Goal: Task Accomplishment & Management: Manage account settings

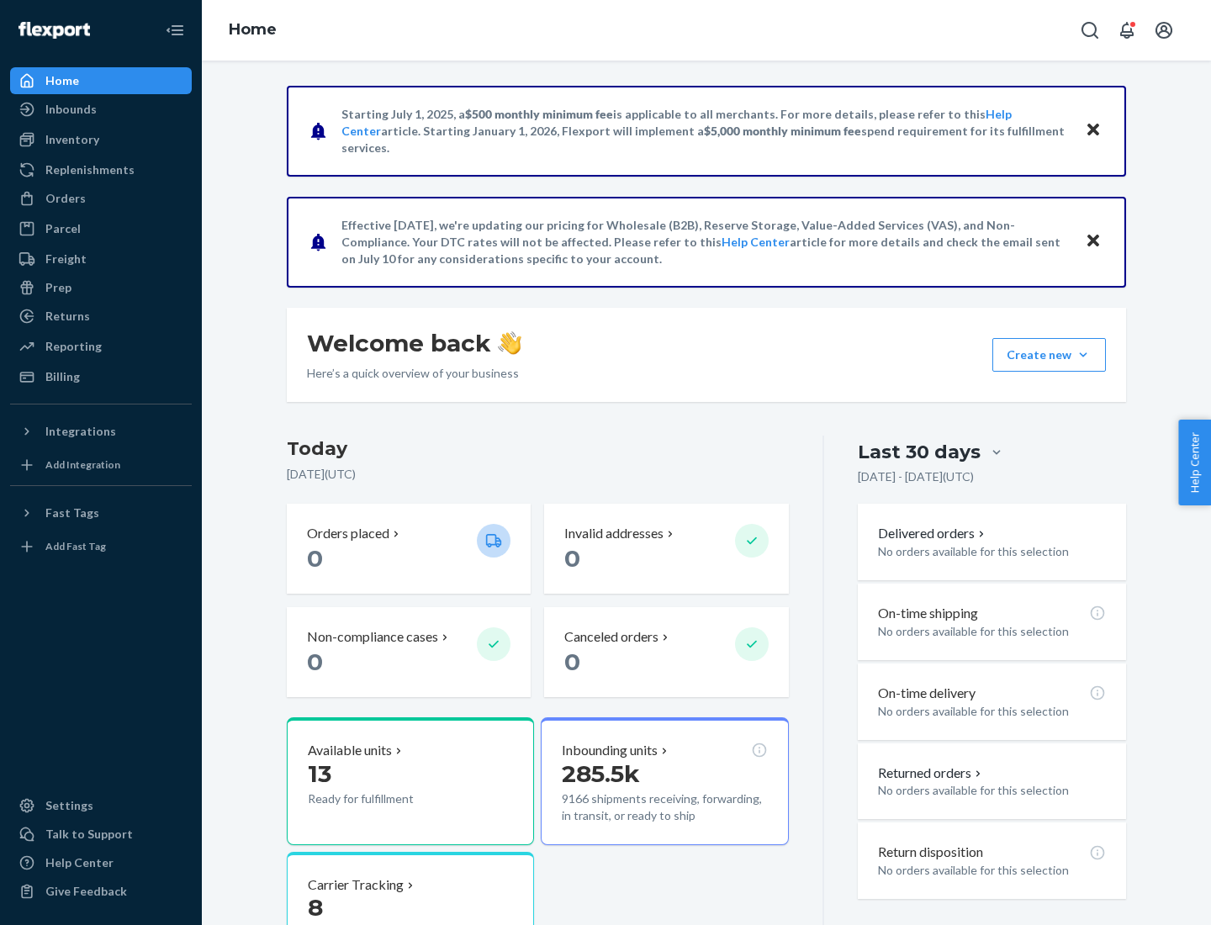
click at [1083, 355] on button "Create new Create new inbound Create new order Create new product" at bounding box center [1049, 355] width 114 height 34
click at [101, 109] on div "Inbounds" at bounding box center [101, 110] width 178 height 24
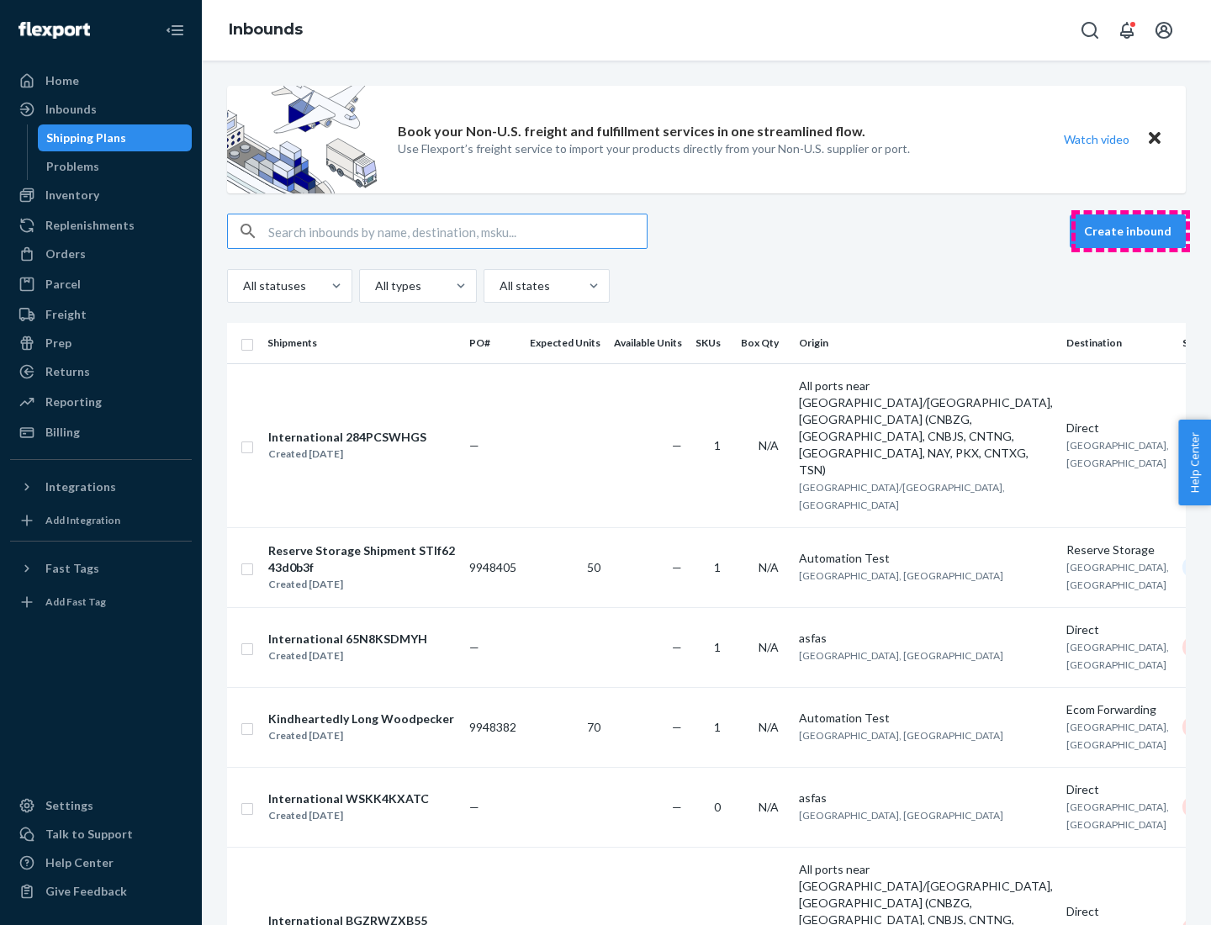
click at [1130, 231] on button "Create inbound" at bounding box center [1127, 231] width 116 height 34
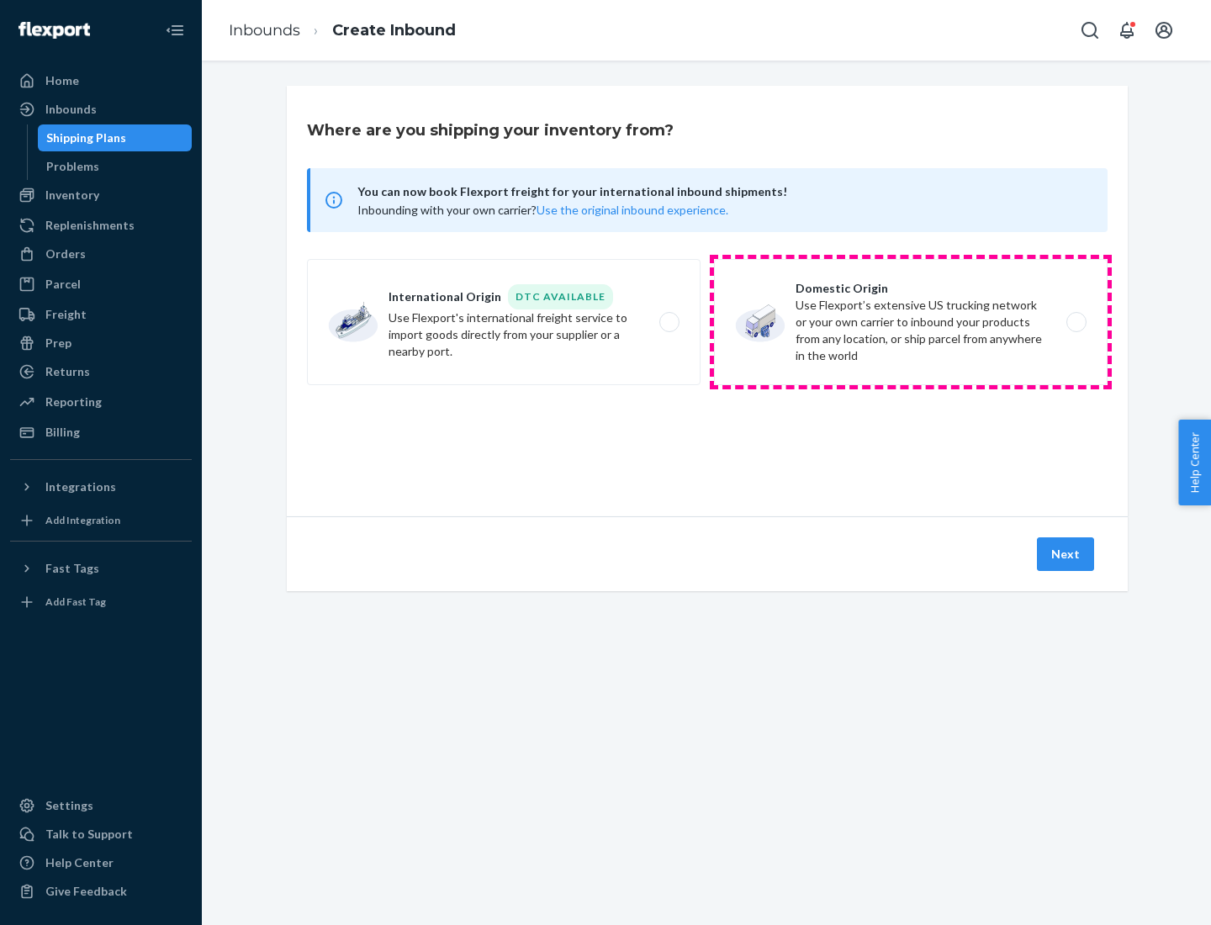
click at [911, 322] on label "Domestic Origin Use Flexport’s extensive US trucking network or your own carrie…" at bounding box center [910, 322] width 393 height 126
click at [1075, 322] on input "Domestic Origin Use Flexport’s extensive US trucking network or your own carrie…" at bounding box center [1080, 322] width 11 height 11
radio input "true"
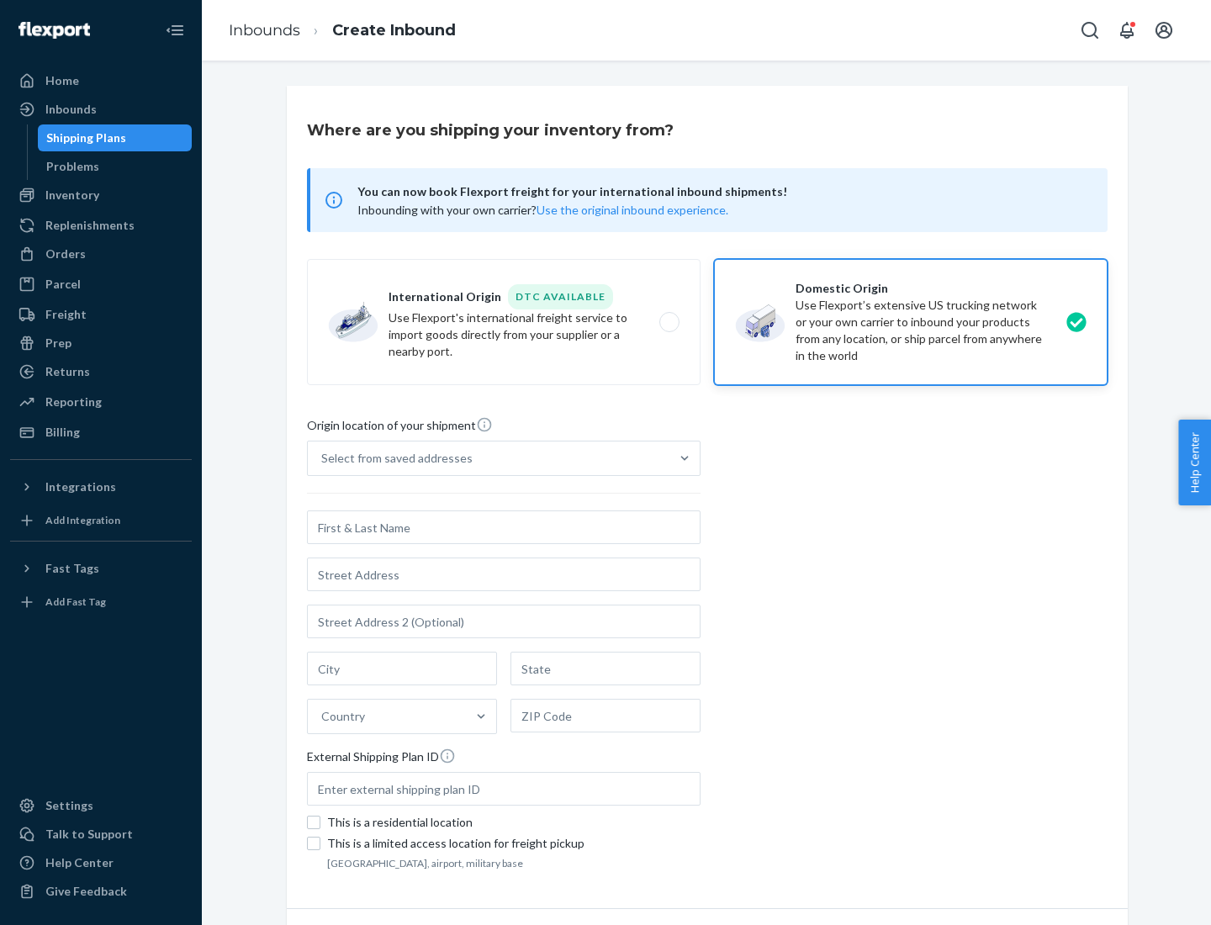
click at [393, 458] on div "Select from saved addresses" at bounding box center [396, 458] width 151 height 17
click at [323, 458] on input "Select from saved addresses" at bounding box center [322, 458] width 2 height 17
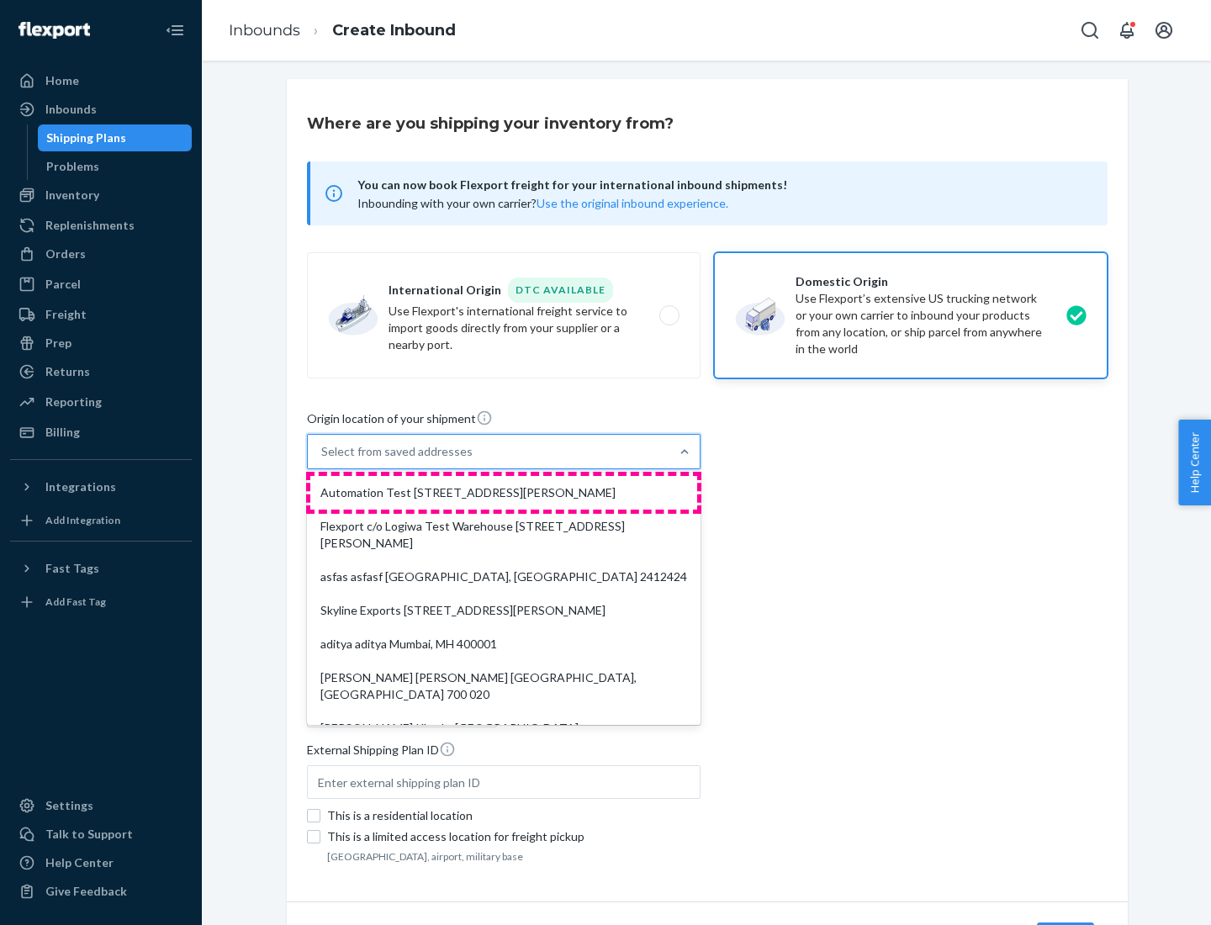
click at [504, 493] on div "Automation Test [STREET_ADDRESS][PERSON_NAME]" at bounding box center [503, 493] width 387 height 34
click at [323, 460] on input "option Automation Test [STREET_ADDRESS][PERSON_NAME]. 9 results available. Use …" at bounding box center [322, 451] width 2 height 17
type input "Automation Test"
type input "[STREET_ADDRESS][PERSON_NAME]"
type input "9th Floor"
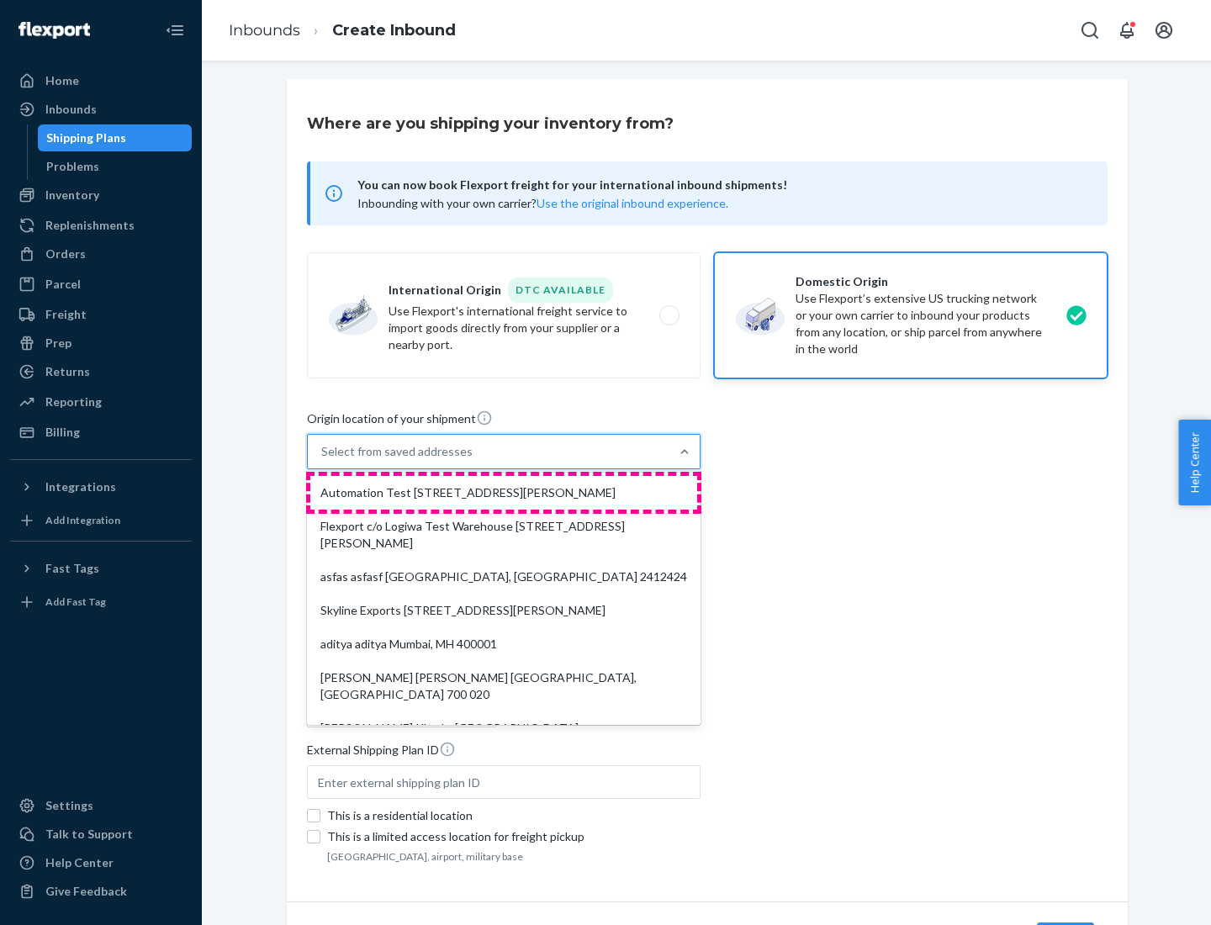
type input "[GEOGRAPHIC_DATA]"
type input "CA"
type input "94104"
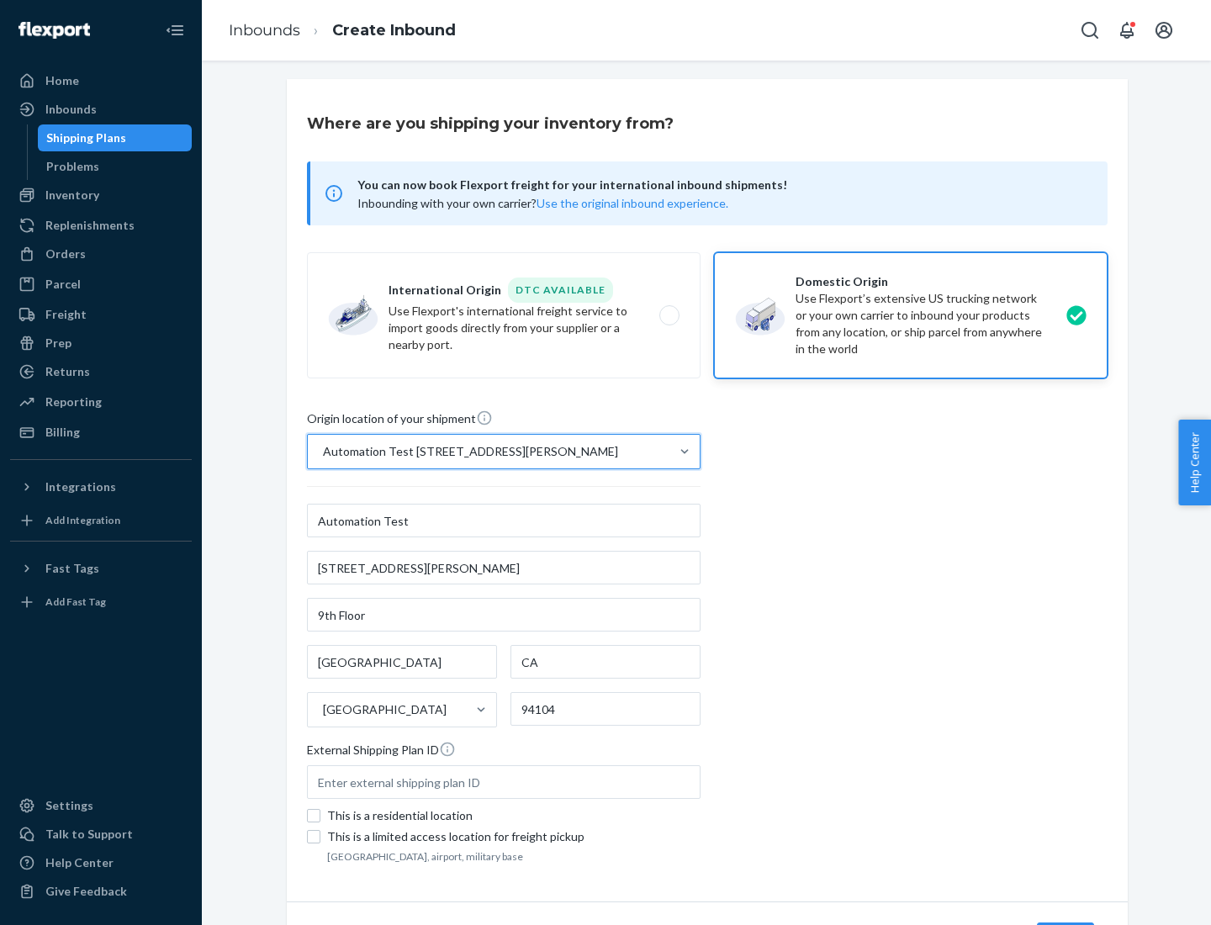
scroll to position [98, 0]
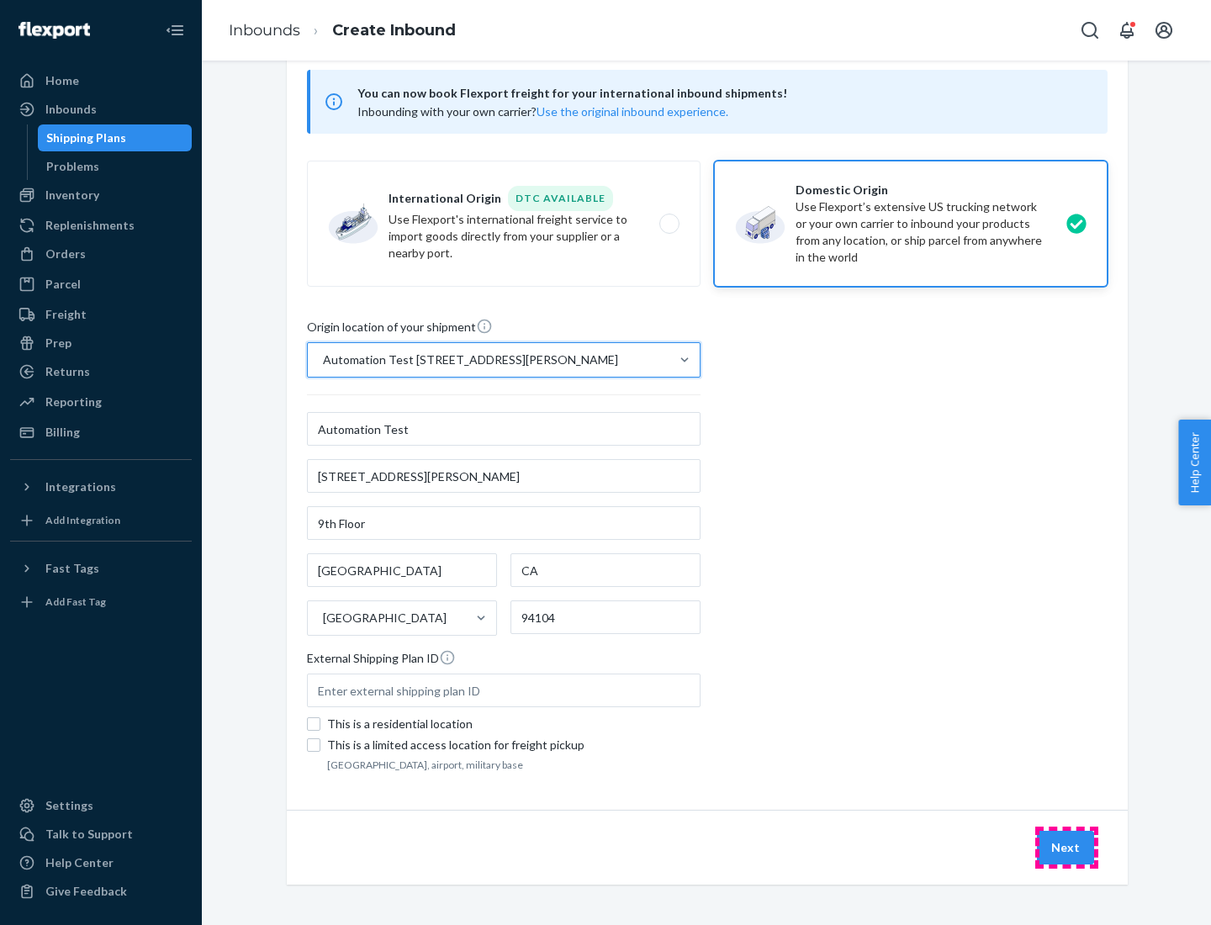
click at [1066, 847] on button "Next" at bounding box center [1065, 848] width 57 height 34
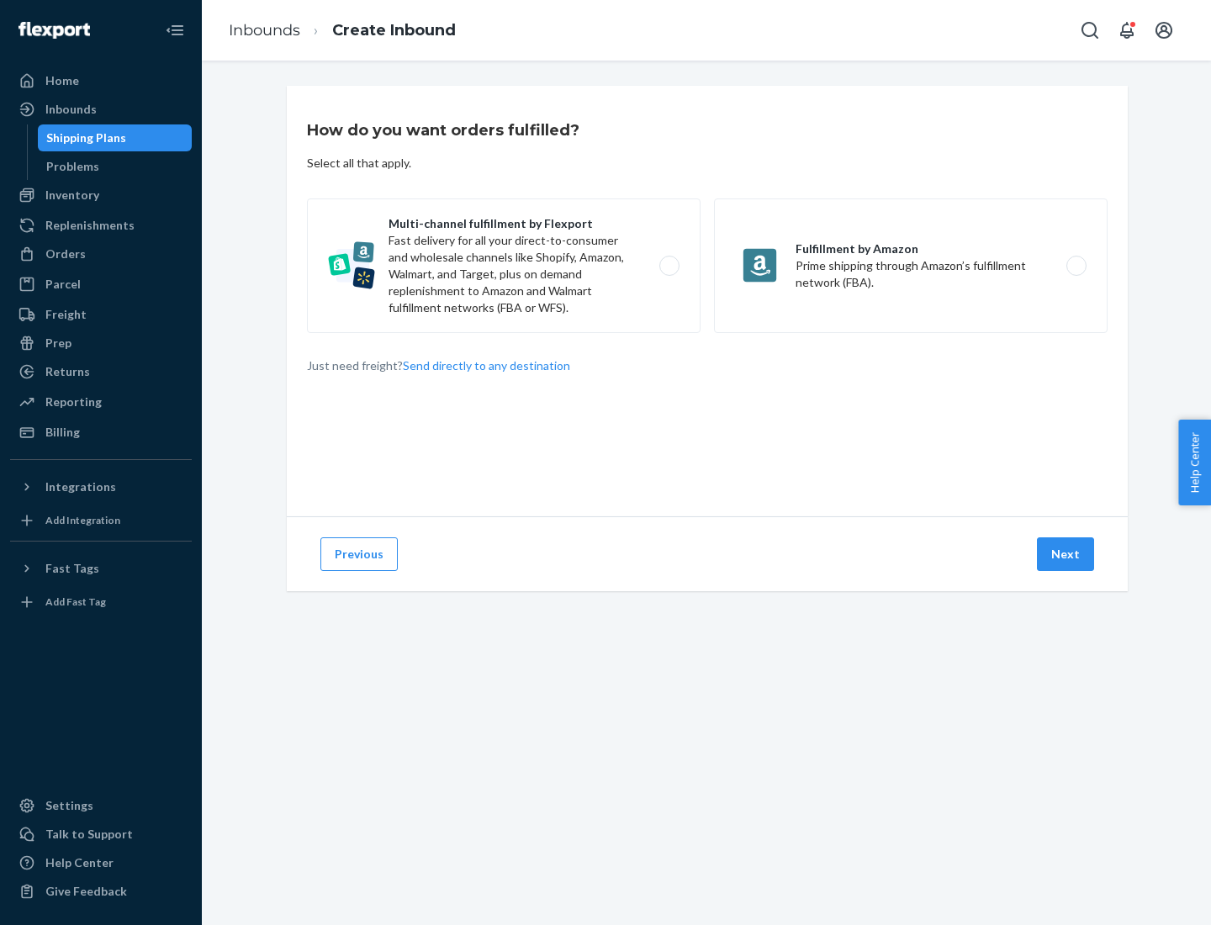
click at [504, 266] on label "Multi-channel fulfillment by Flexport Fast delivery for all your direct-to-cons…" at bounding box center [503, 265] width 393 height 135
click at [668, 266] on input "Multi-channel fulfillment by Flexport Fast delivery for all your direct-to-cons…" at bounding box center [673, 266] width 11 height 11
radio input "true"
click at [1066, 554] on button "Next" at bounding box center [1065, 554] width 57 height 34
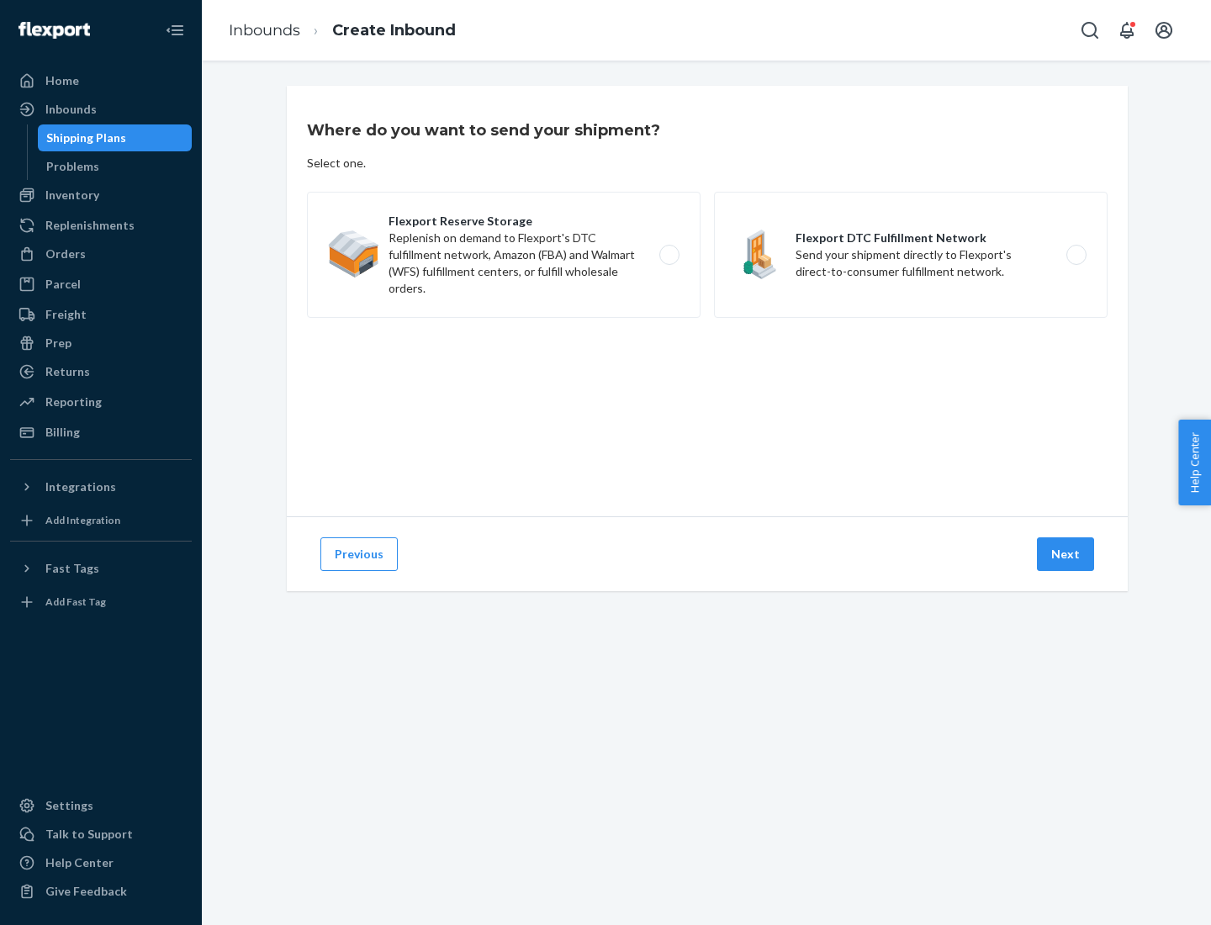
click at [911, 255] on label "Flexport DTC Fulfillment Network Send your shipment directly to Flexport's dire…" at bounding box center [910, 255] width 393 height 126
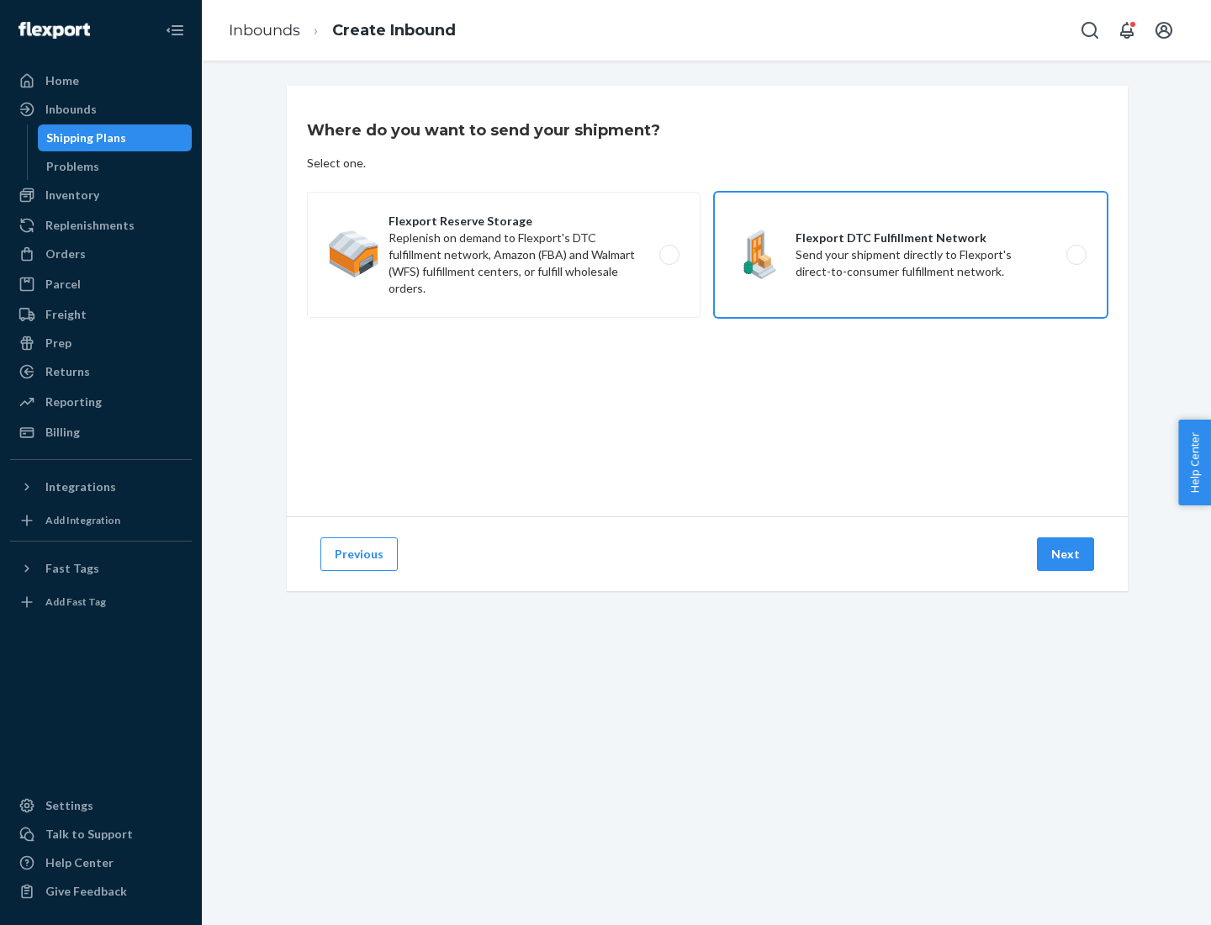
click at [1075, 255] on input "Flexport DTC Fulfillment Network Send your shipment directly to Flexport's dire…" at bounding box center [1080, 255] width 11 height 11
radio input "true"
click at [1066, 554] on button "Next" at bounding box center [1065, 554] width 57 height 34
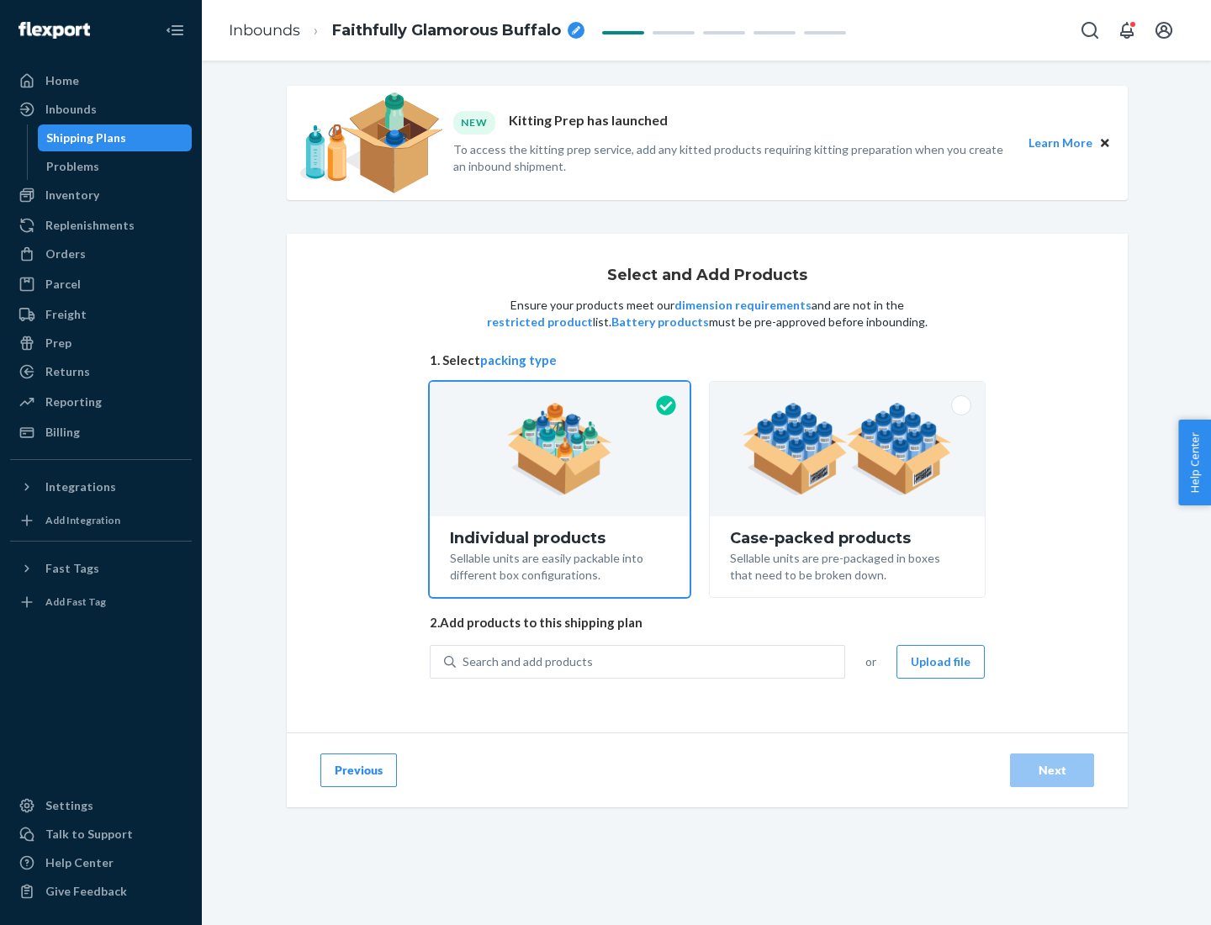
click at [847, 449] on img at bounding box center [846, 449] width 209 height 92
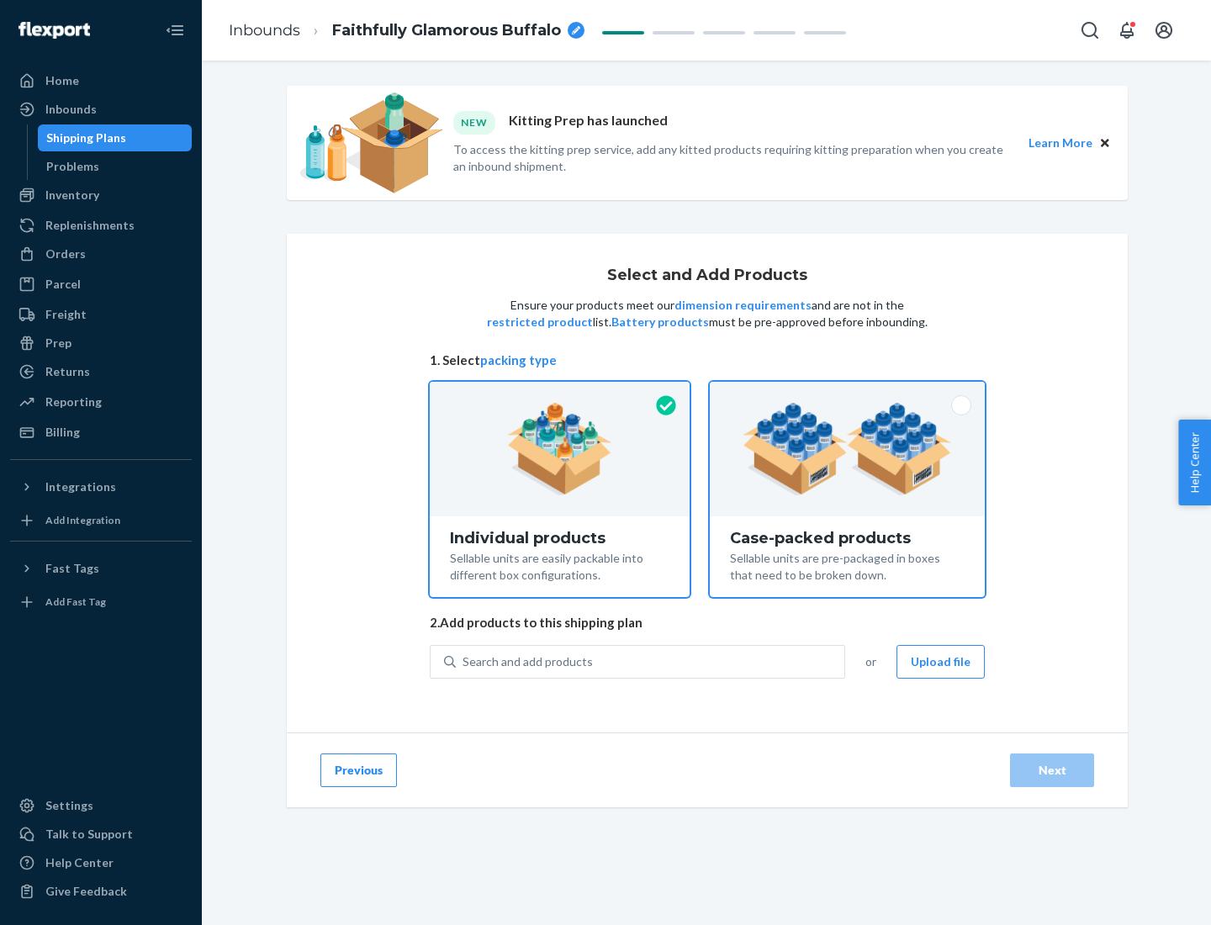
click at [847, 393] on input "Case-packed products Sellable units are pre-packaged in boxes that need to be b…" at bounding box center [847, 387] width 11 height 11
radio input "true"
radio input "false"
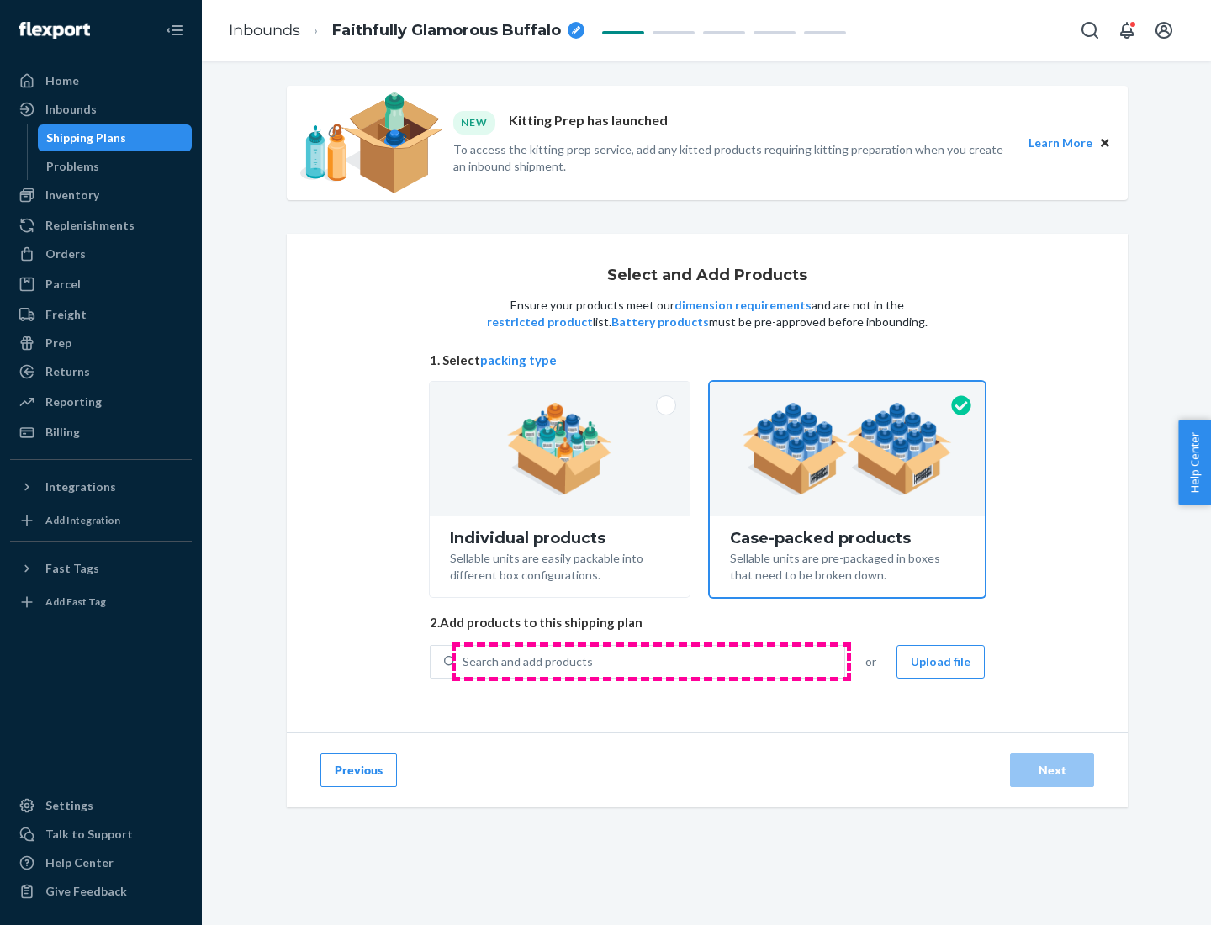
click at [651, 661] on div "Search and add products" at bounding box center [650, 662] width 388 height 30
click at [464, 661] on input "Search and add products" at bounding box center [463, 661] width 2 height 17
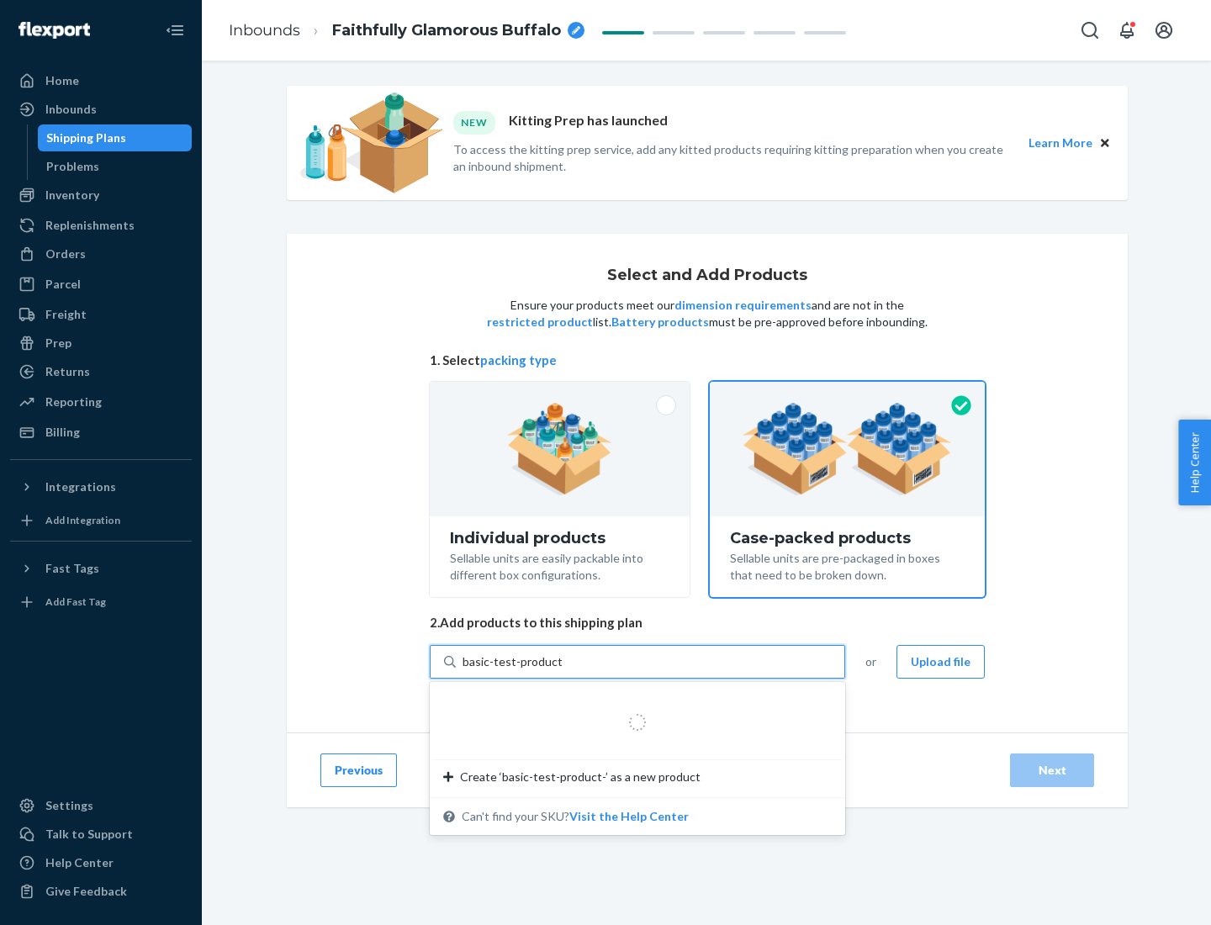
type input "basic-test-product-1"
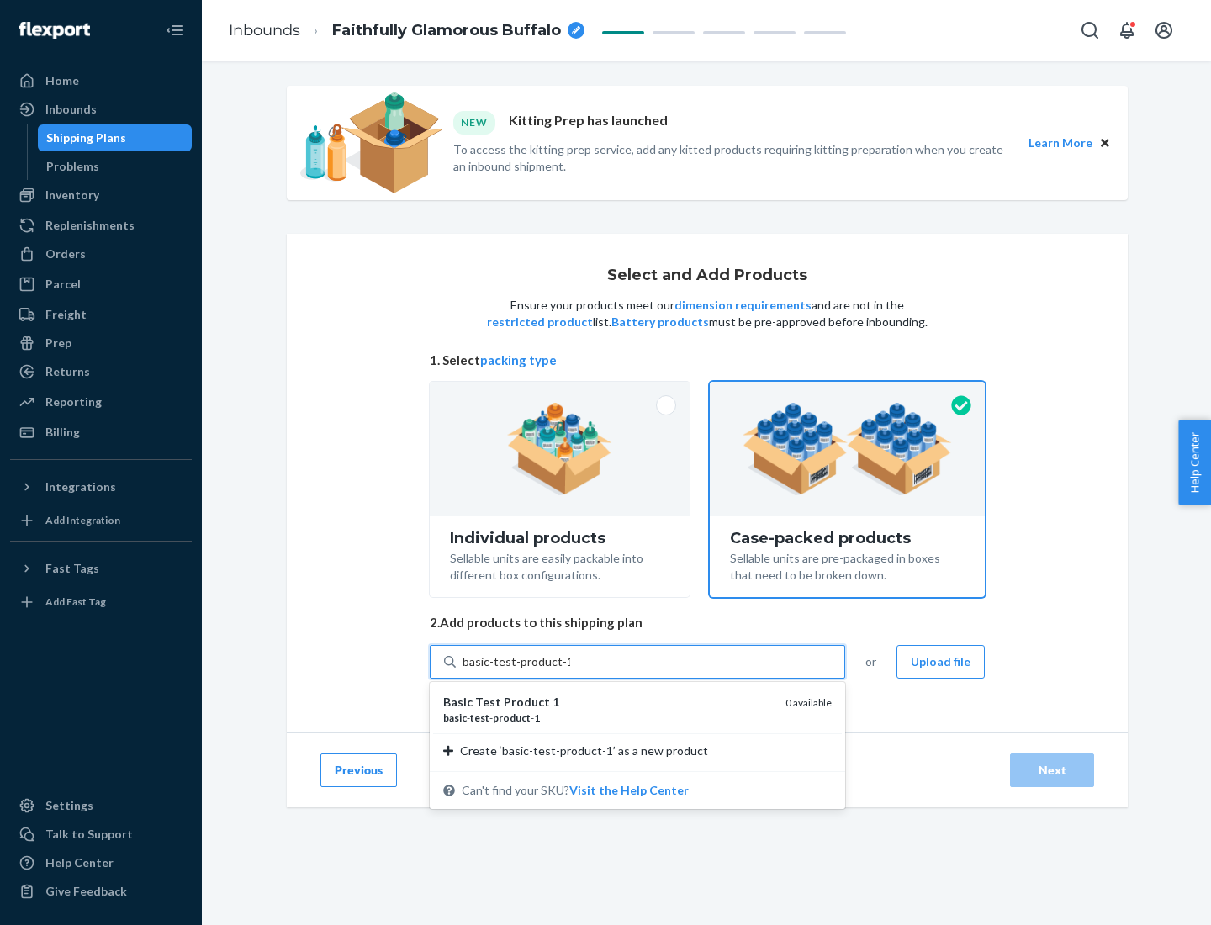
click at [608, 717] on div "basic - test - product - 1" at bounding box center [607, 717] width 329 height 14
click at [570, 670] on input "basic-test-product-1" at bounding box center [516, 661] width 108 height 17
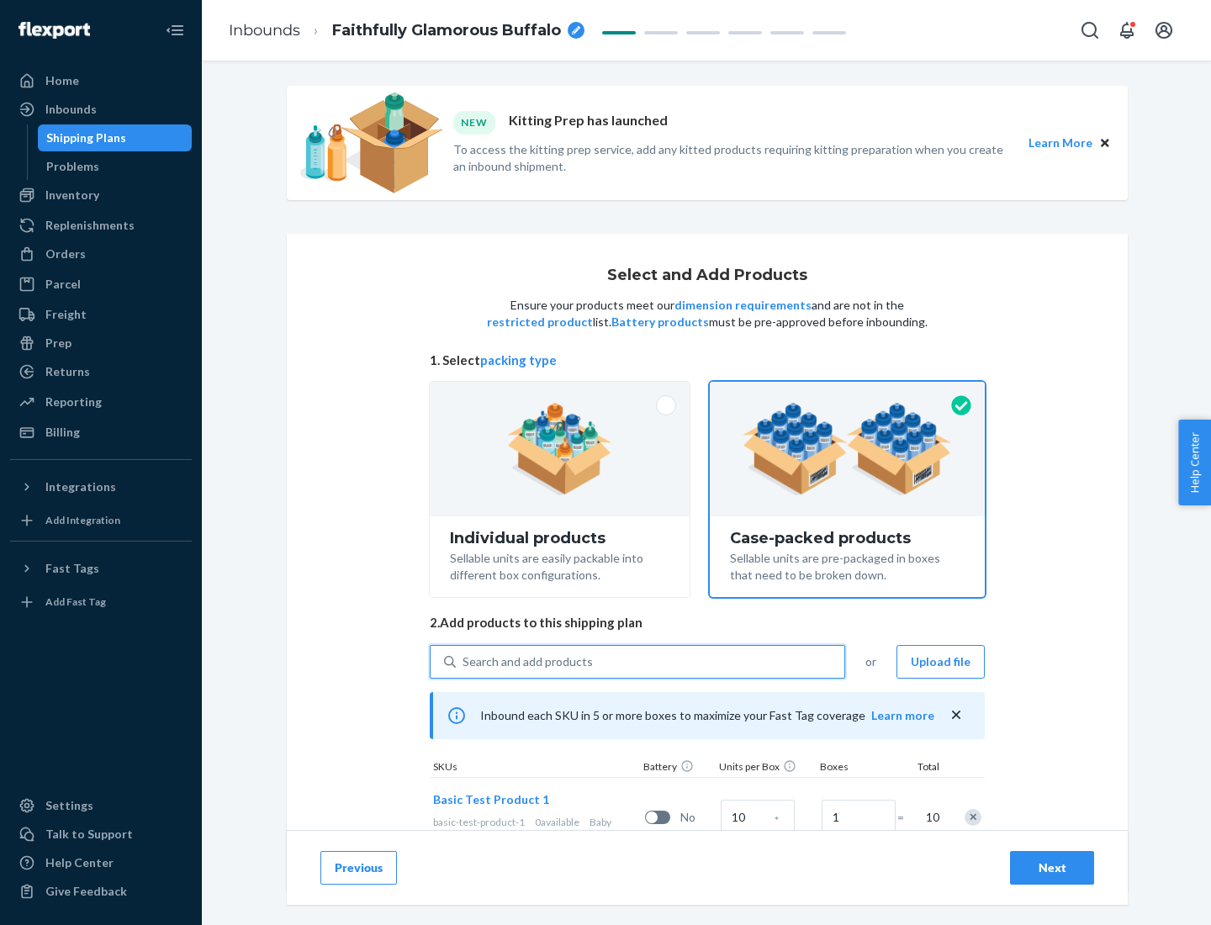
scroll to position [61, 0]
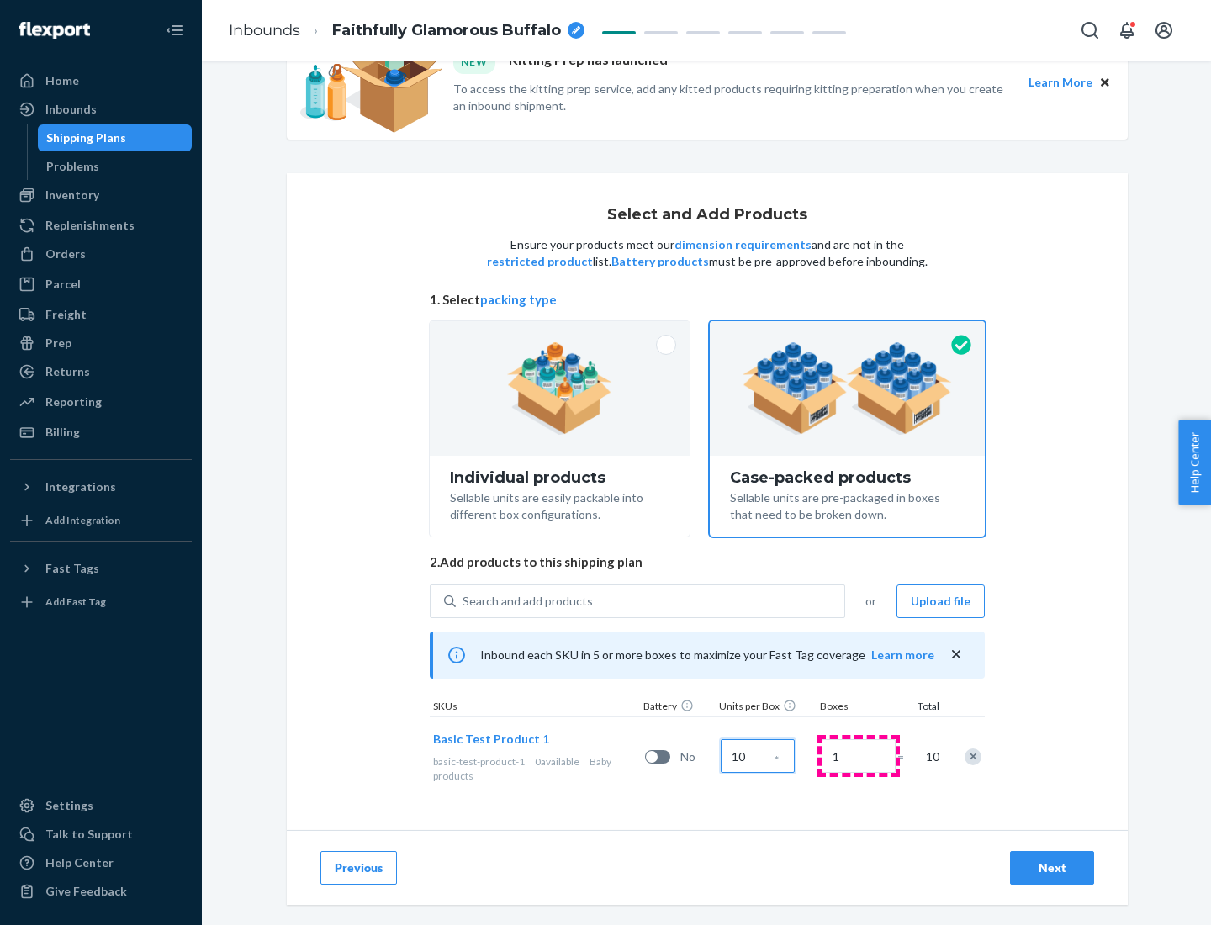
type input "10"
type input "7"
click at [1052, 868] on div "Next" at bounding box center [1051, 867] width 55 height 17
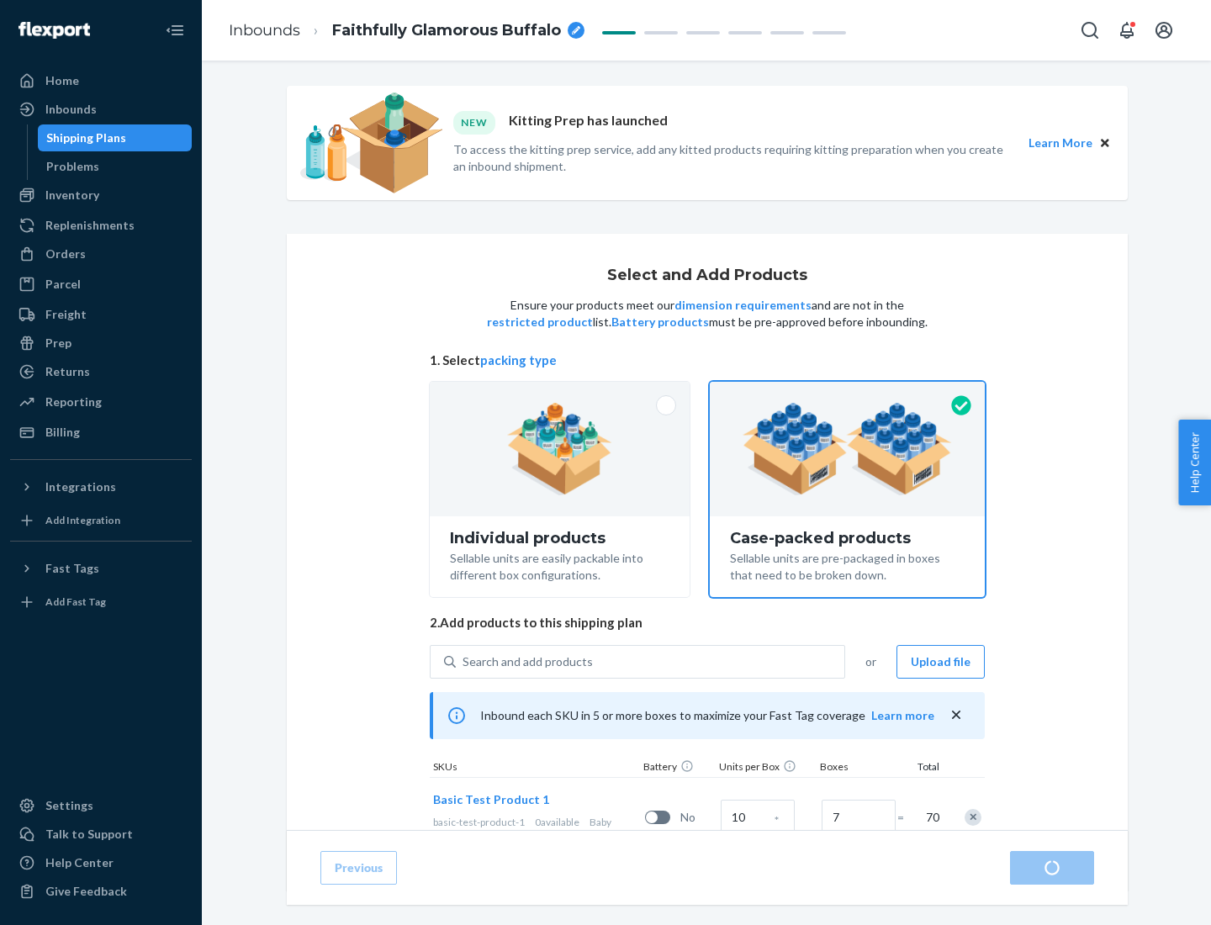
radio input "true"
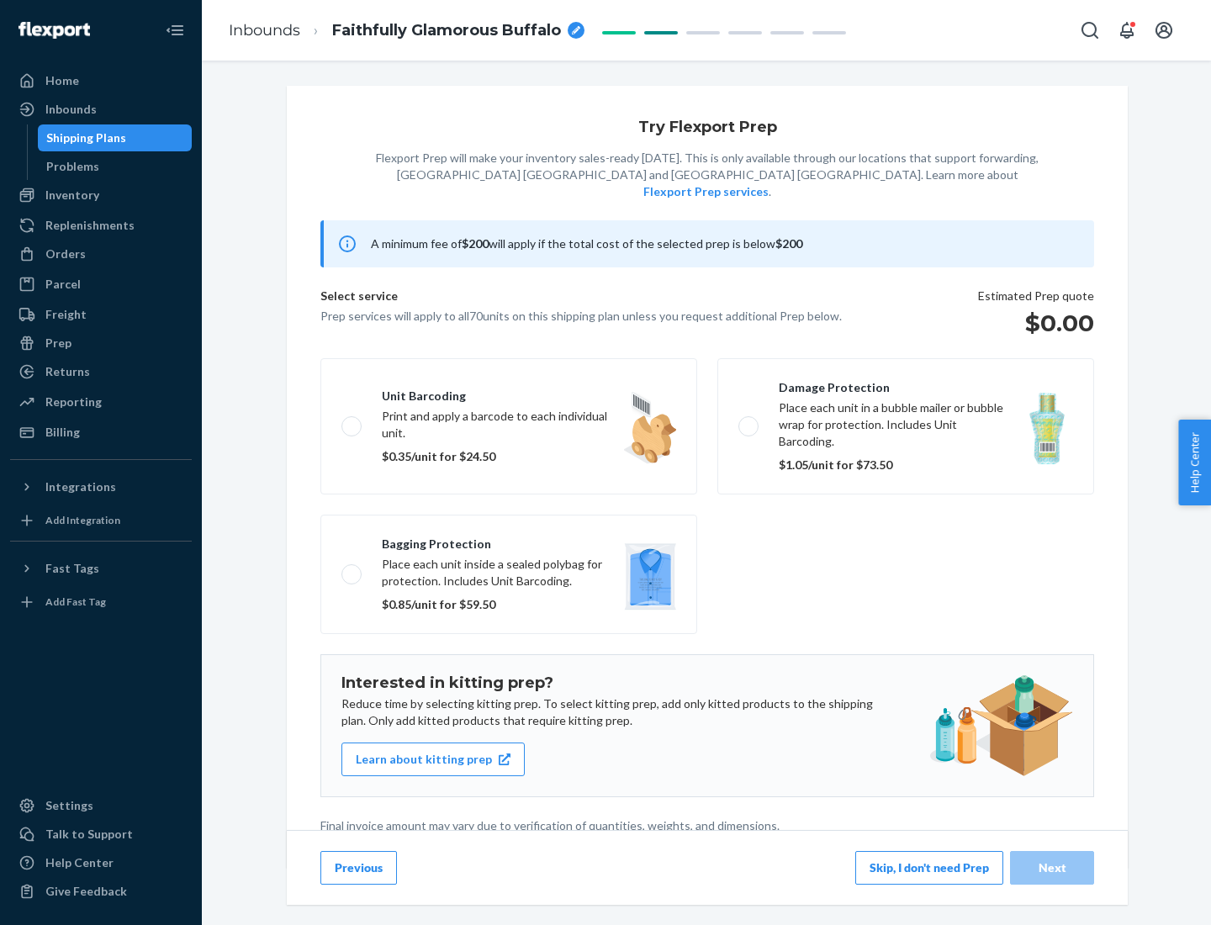
scroll to position [4, 0]
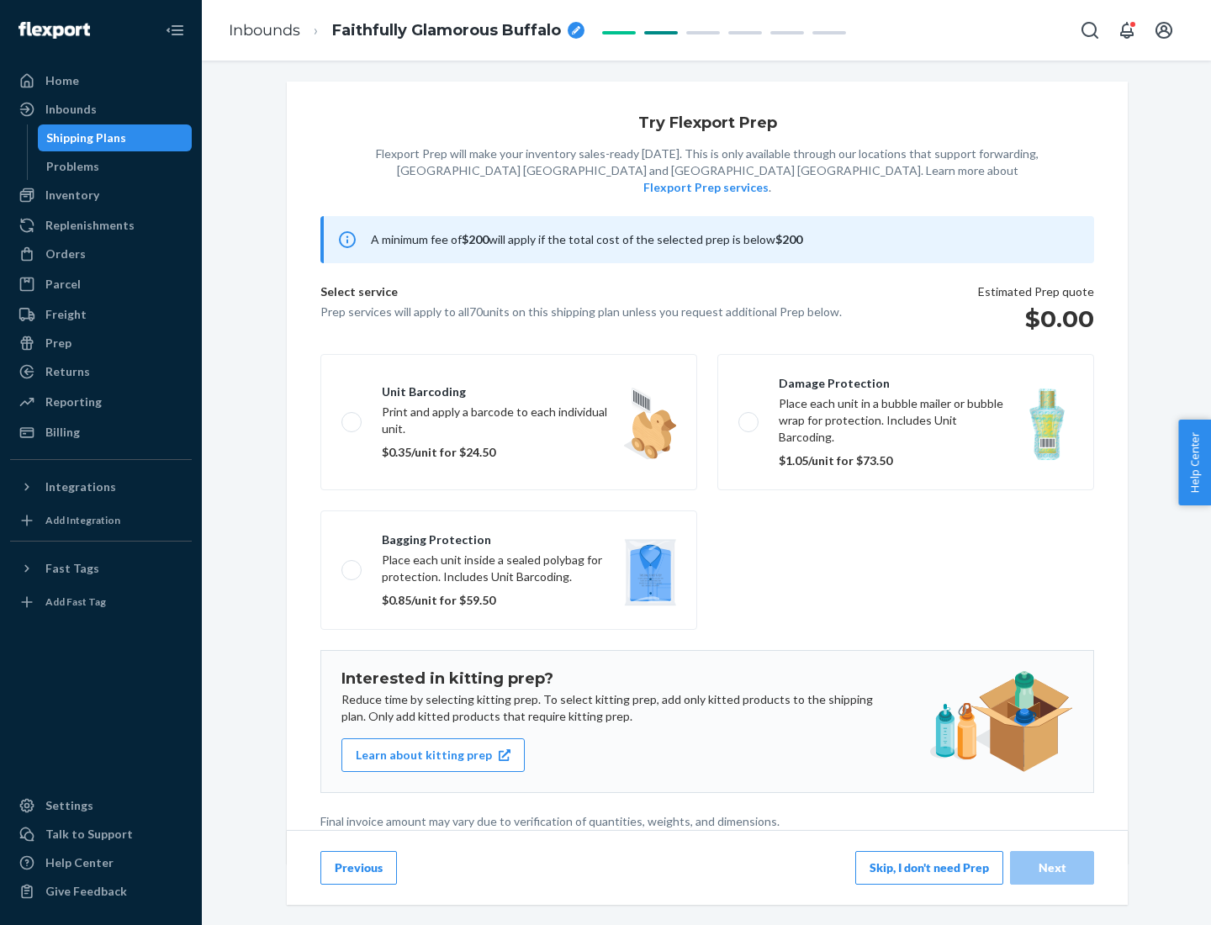
click at [509, 536] on label "Bagging protection Place each unit inside a sealed polybag for protection. Incl…" at bounding box center [508, 569] width 377 height 119
click at [352, 564] on input "Bagging protection Place each unit inside a sealed polybag for protection. Incl…" at bounding box center [346, 569] width 11 height 11
checkbox input "true"
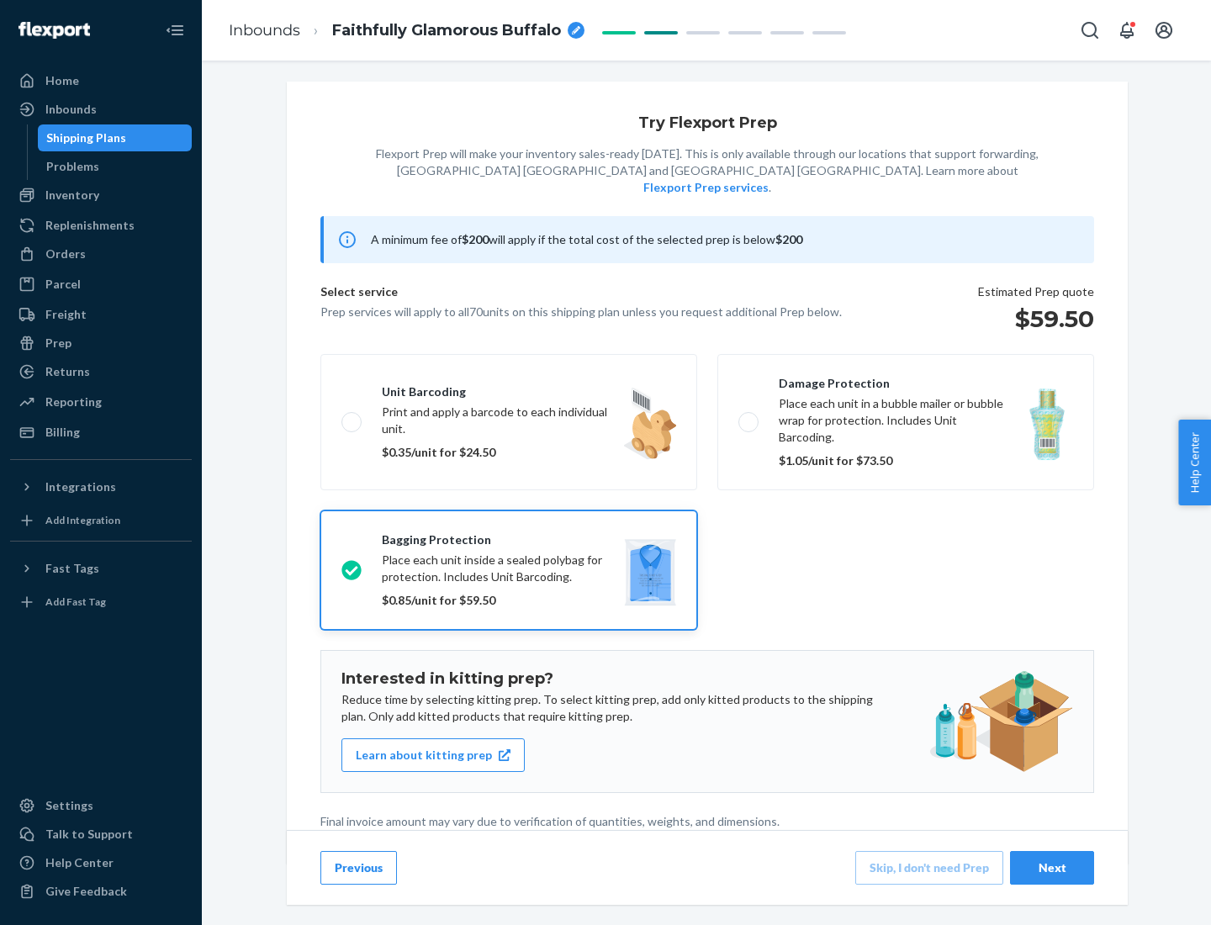
click at [1052, 867] on div "Next" at bounding box center [1051, 867] width 55 height 17
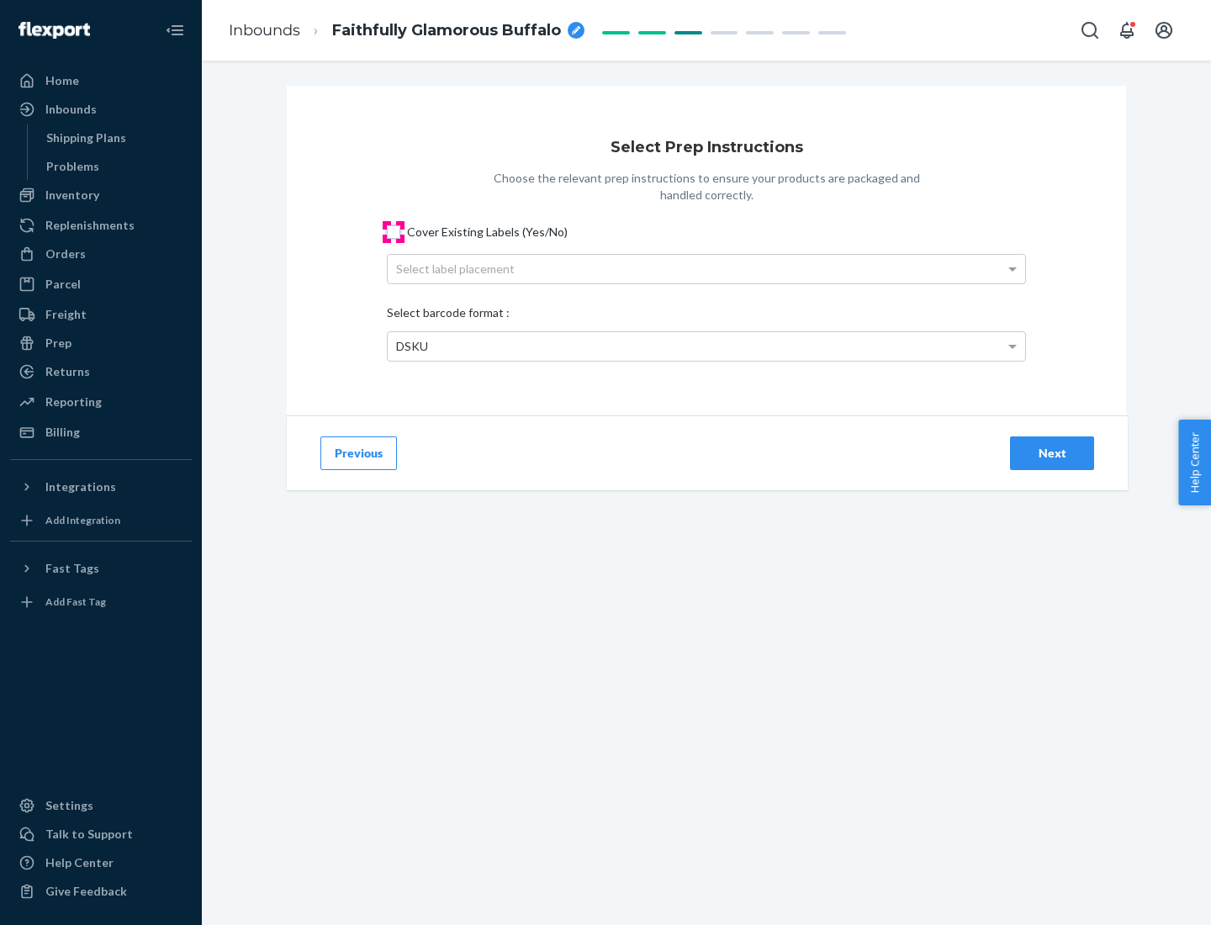
click at [393, 231] on input "Cover Existing Labels (Yes/No)" at bounding box center [393, 231] width 13 height 13
checkbox input "true"
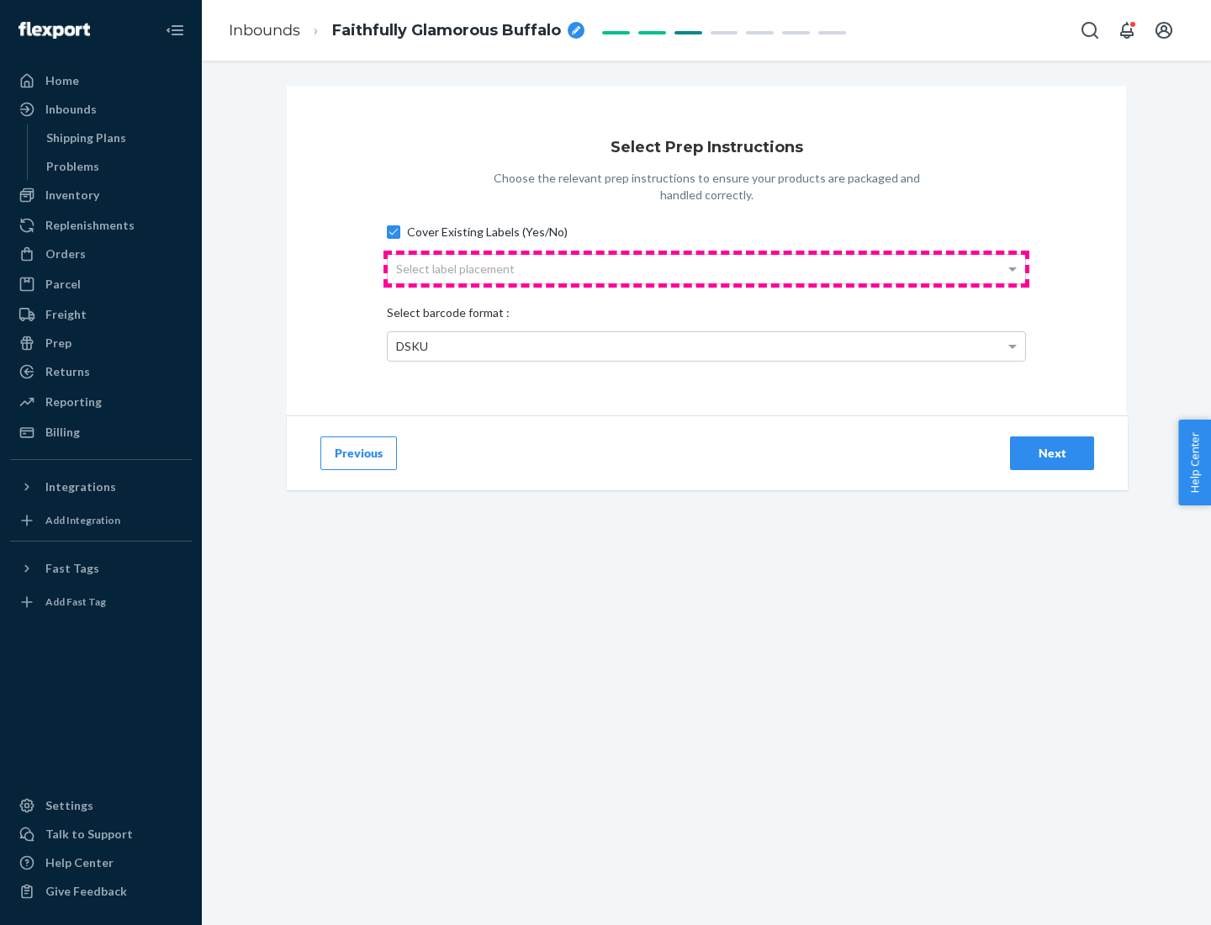
click at [706, 268] on div "Select label placement" at bounding box center [706, 269] width 637 height 29
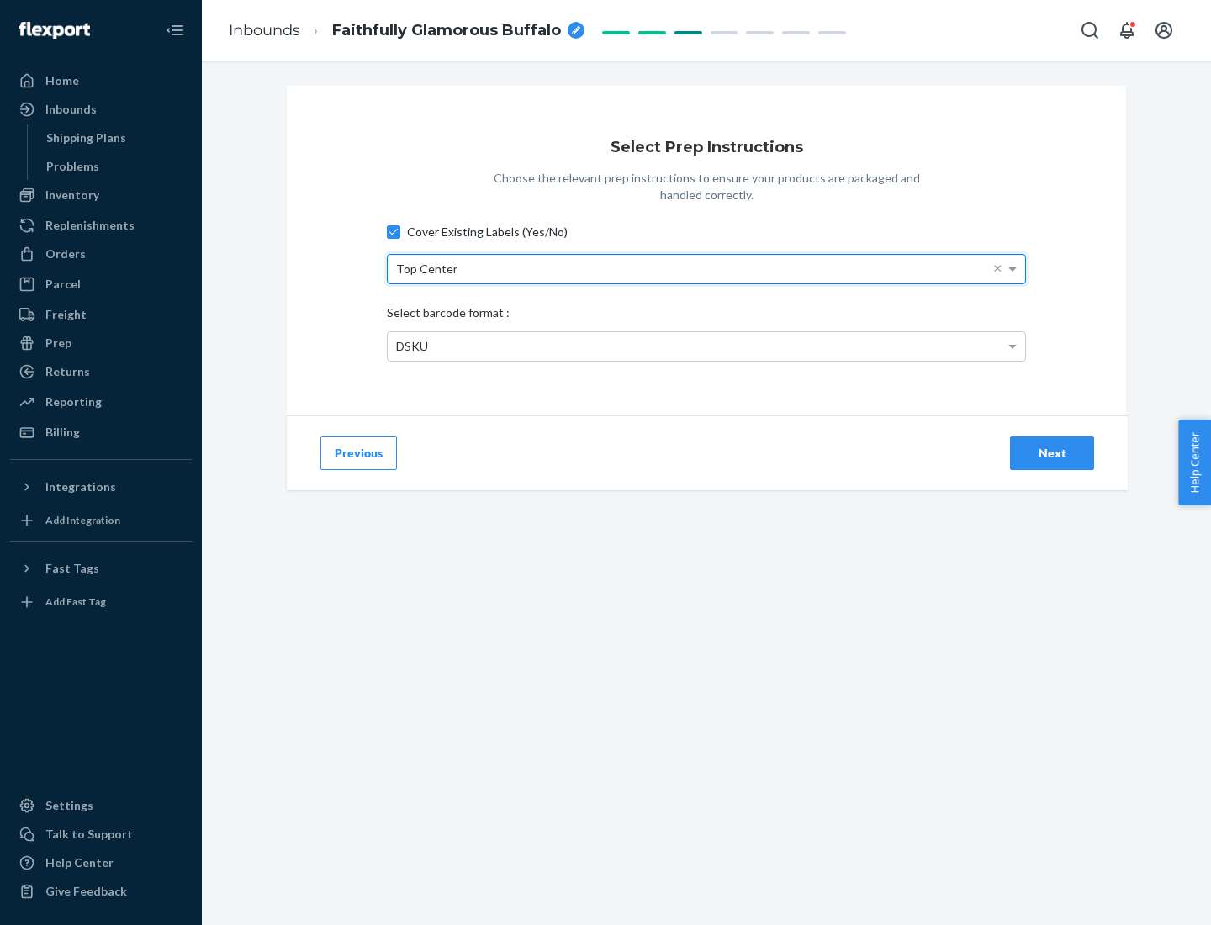
click at [706, 346] on div "DSKU" at bounding box center [706, 346] width 637 height 29
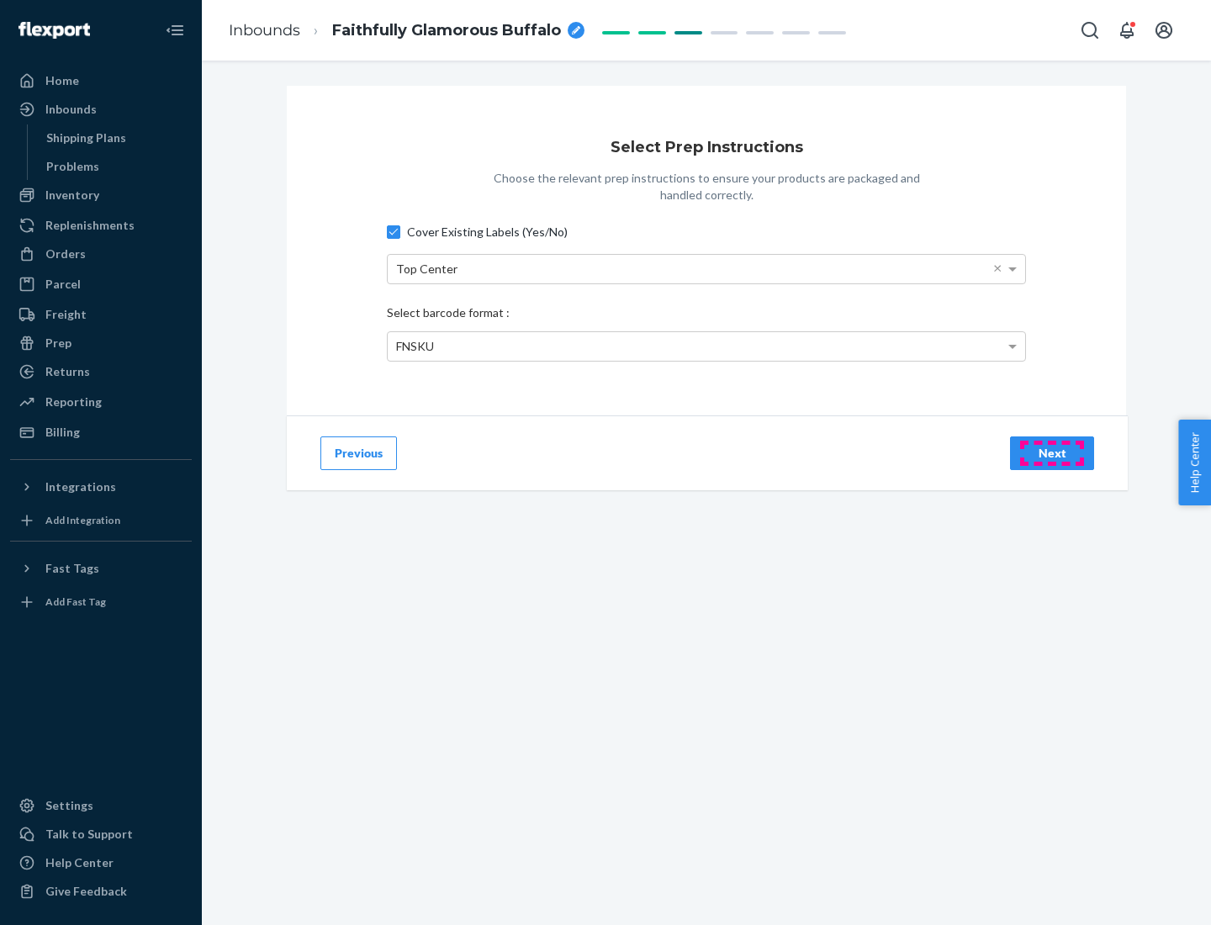
click at [1052, 452] on div "Next" at bounding box center [1051, 453] width 55 height 17
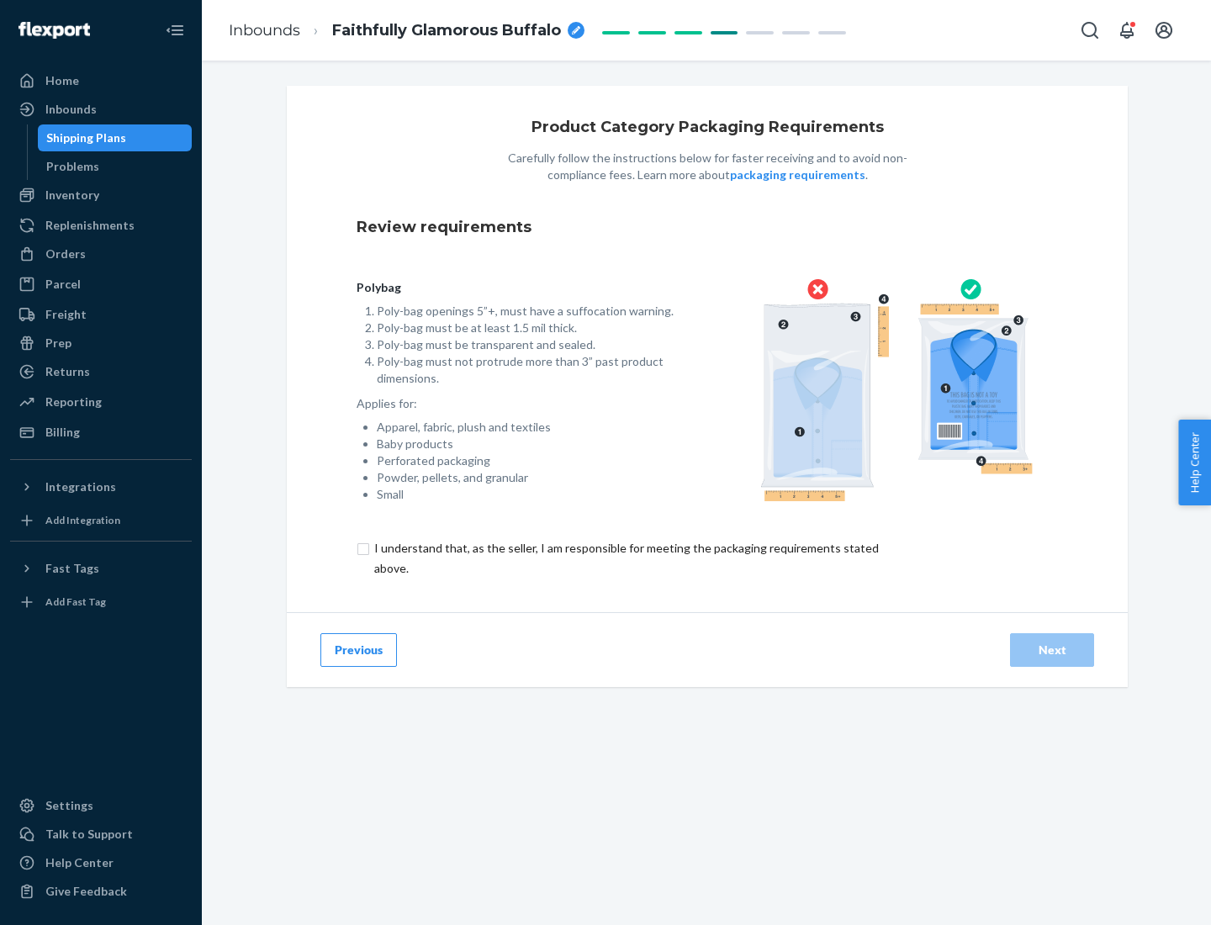
click at [625, 557] on input "checkbox" at bounding box center [635, 558] width 559 height 40
checkbox input "true"
click at [1052, 649] on div "Next" at bounding box center [1051, 649] width 55 height 17
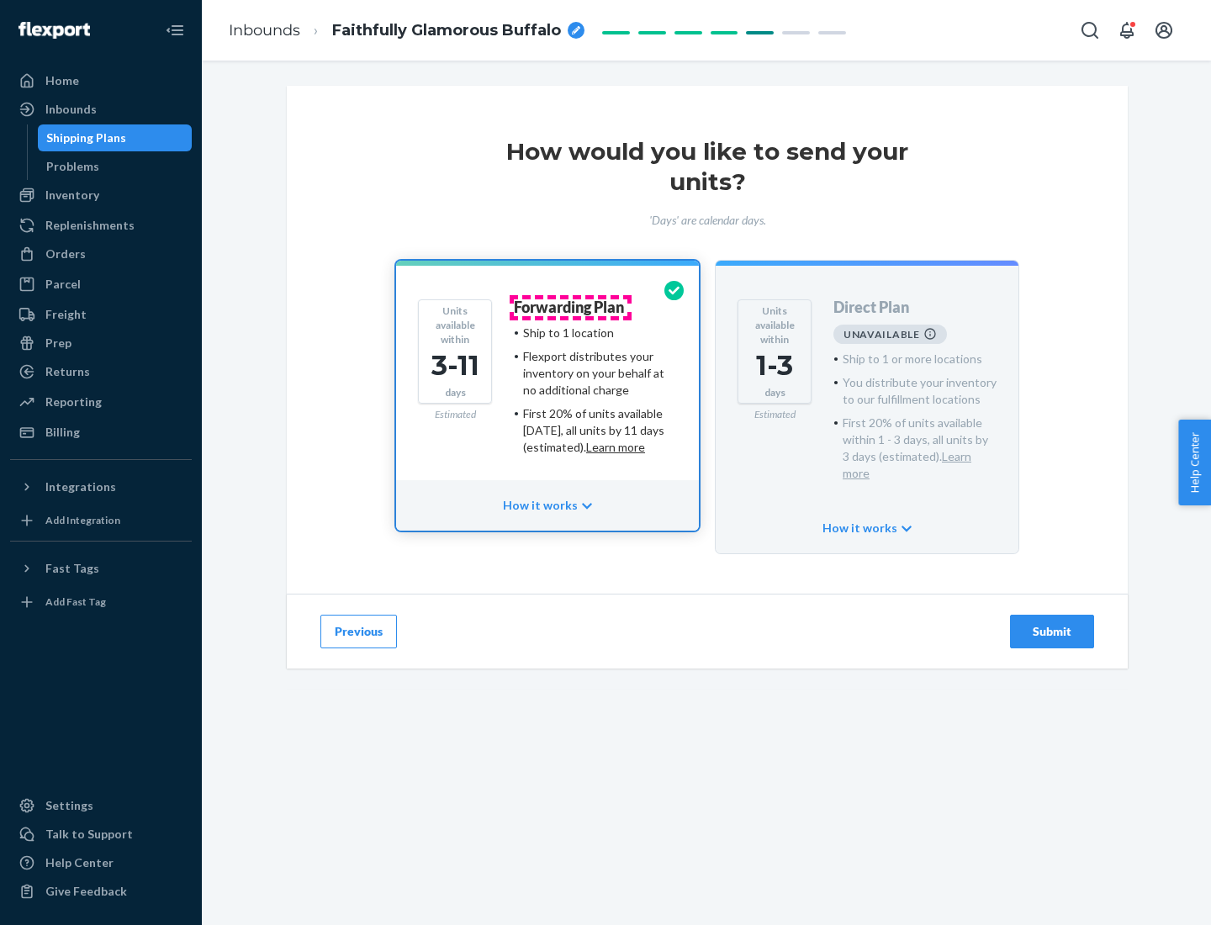
click at [570, 307] on h4 "Forwarding Plan" at bounding box center [569, 307] width 110 height 17
click at [1052, 623] on div "Submit" at bounding box center [1051, 631] width 55 height 17
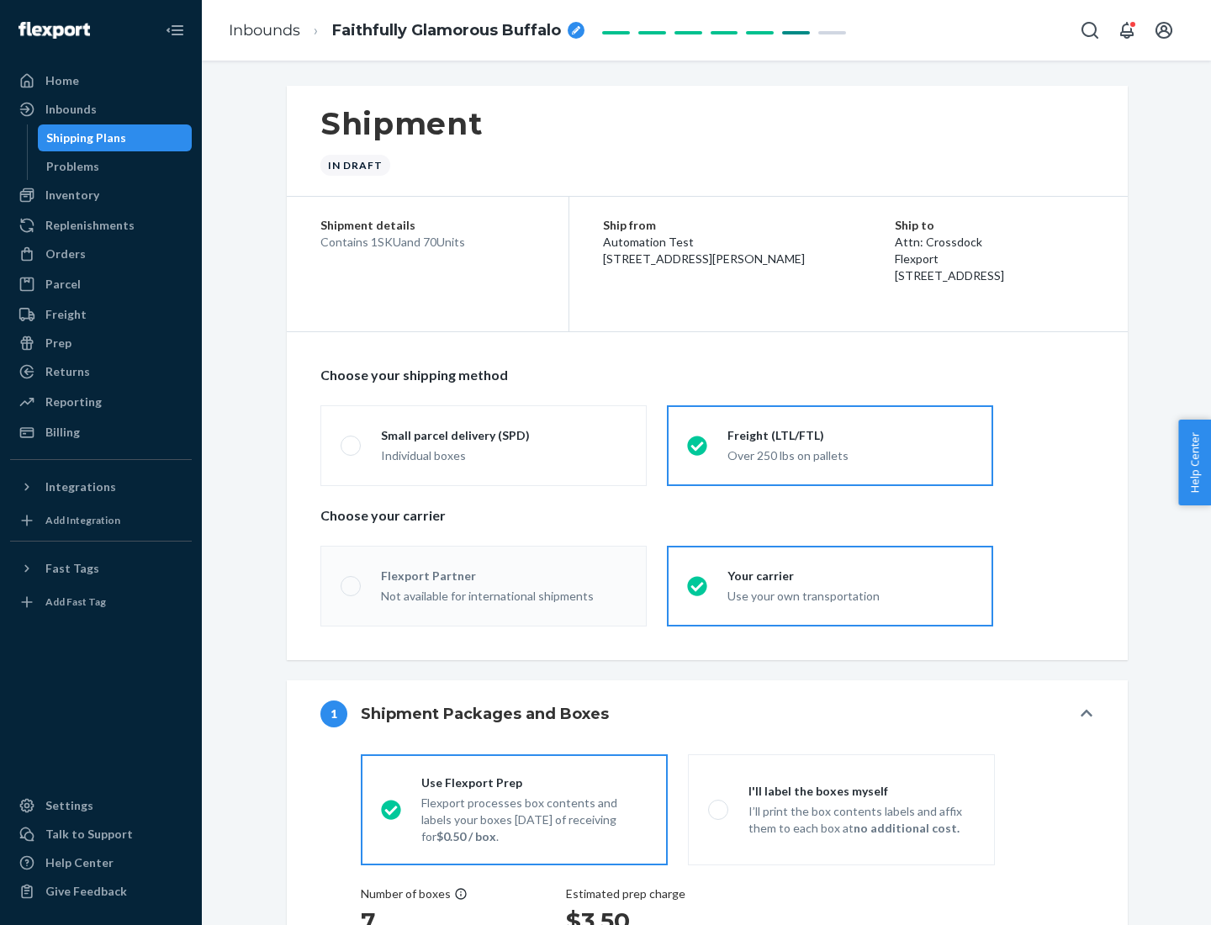
radio input "true"
radio input "false"
radio input "true"
radio input "false"
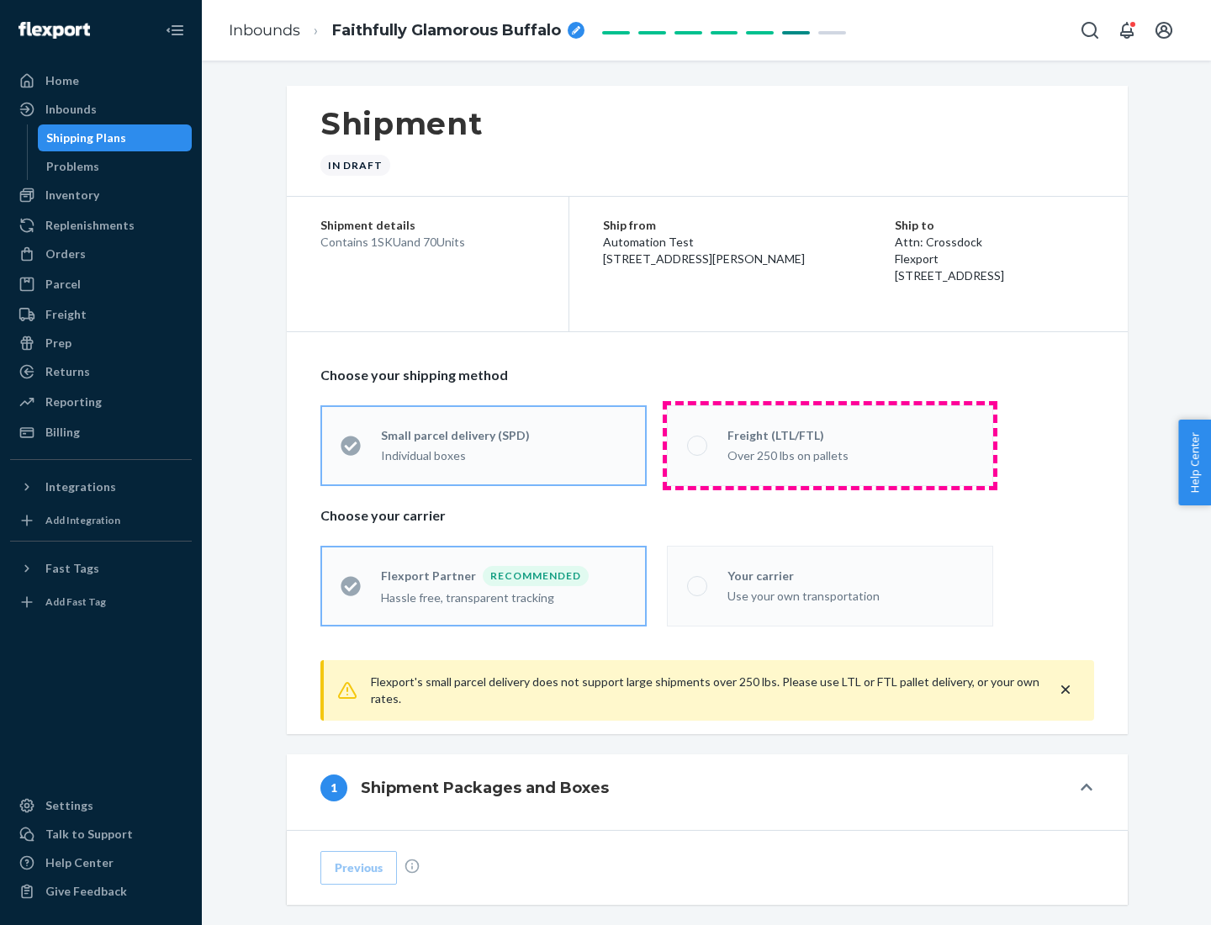
click at [830, 445] on div "Over 250 lbs on pallets" at bounding box center [849, 454] width 245 height 20
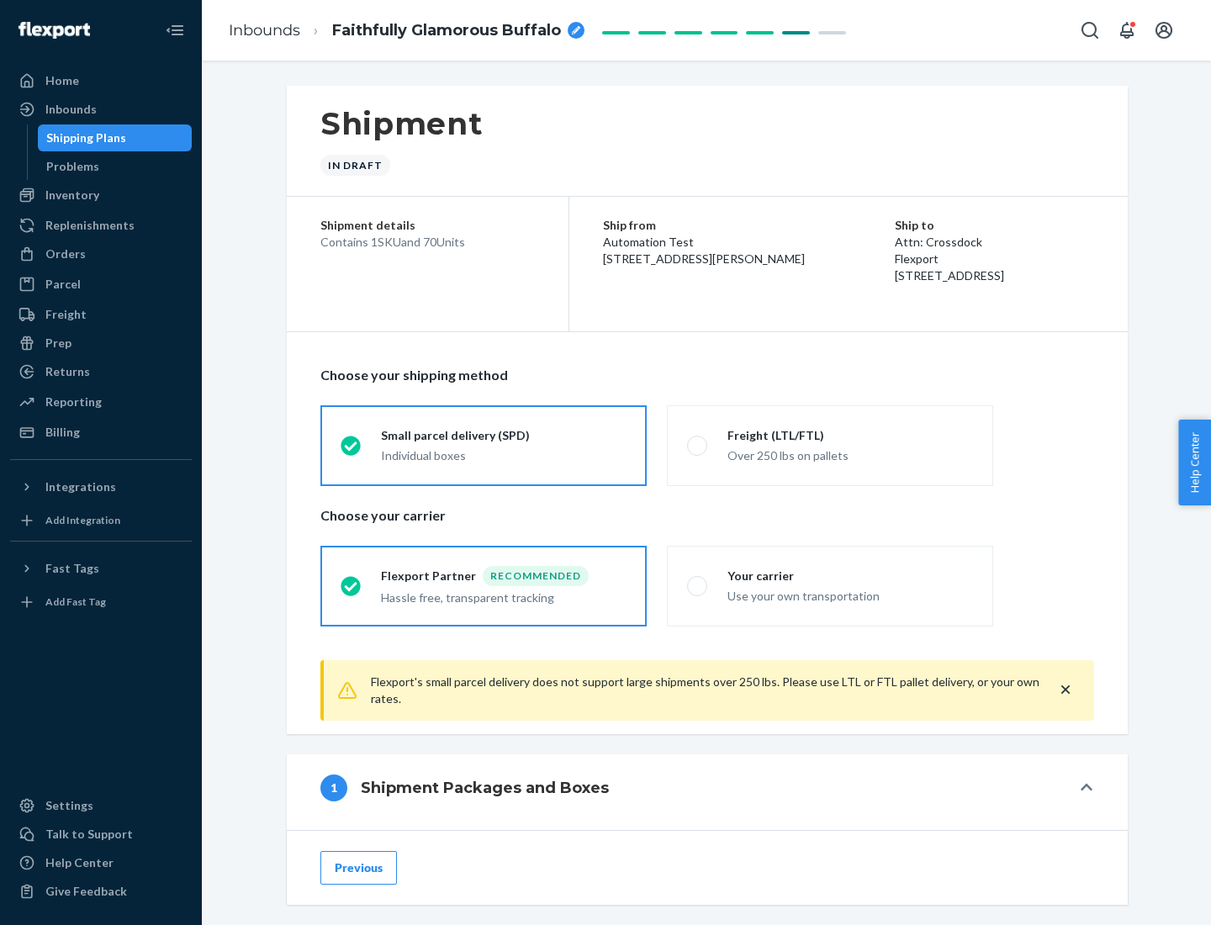
scroll to position [93, 0]
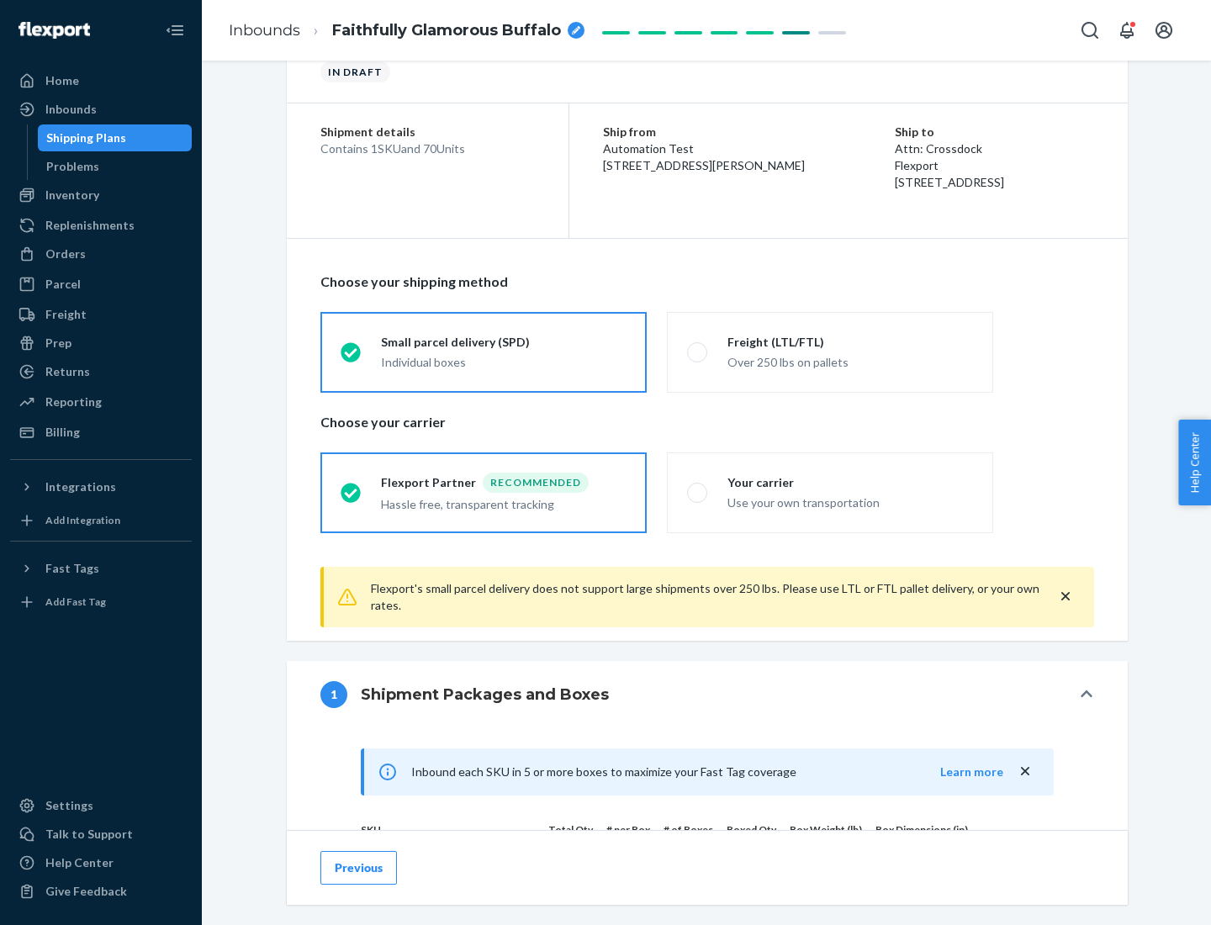
click at [483, 493] on div "Hassle free, transparent tracking" at bounding box center [503, 503] width 245 height 20
click at [351, 492] on input "Flexport Partner Recommended Hassle free, transparent tracking" at bounding box center [346, 492] width 11 height 11
